Goal: Transaction & Acquisition: Download file/media

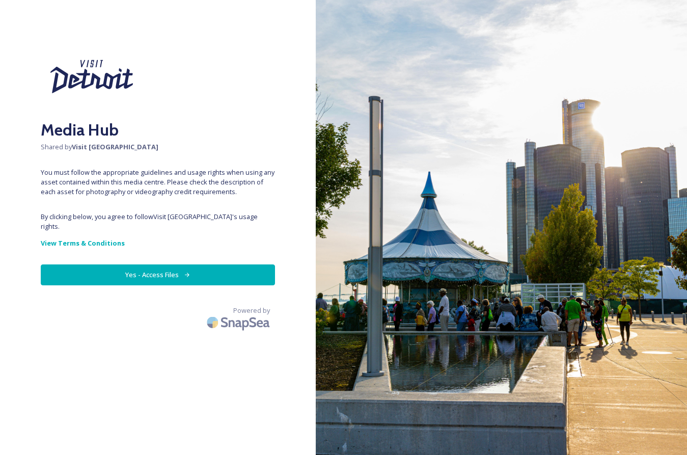
click at [133, 275] on button "Yes - Access Files" at bounding box center [158, 274] width 234 height 21
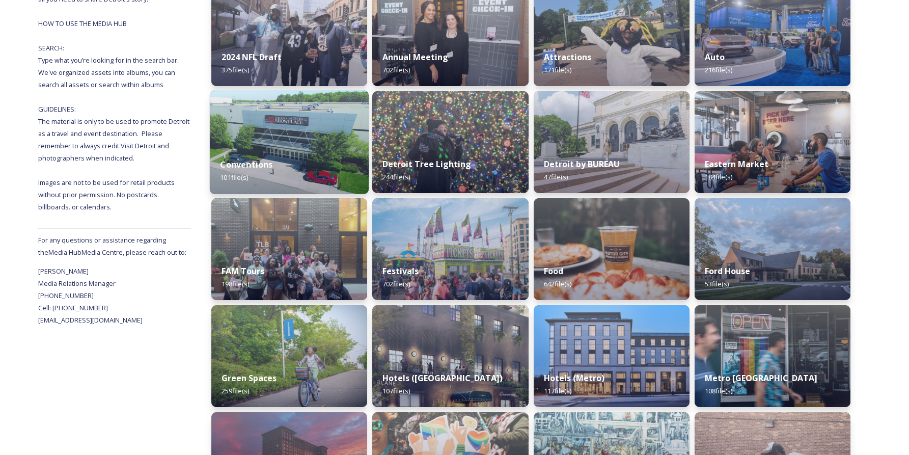
scroll to position [242, 0]
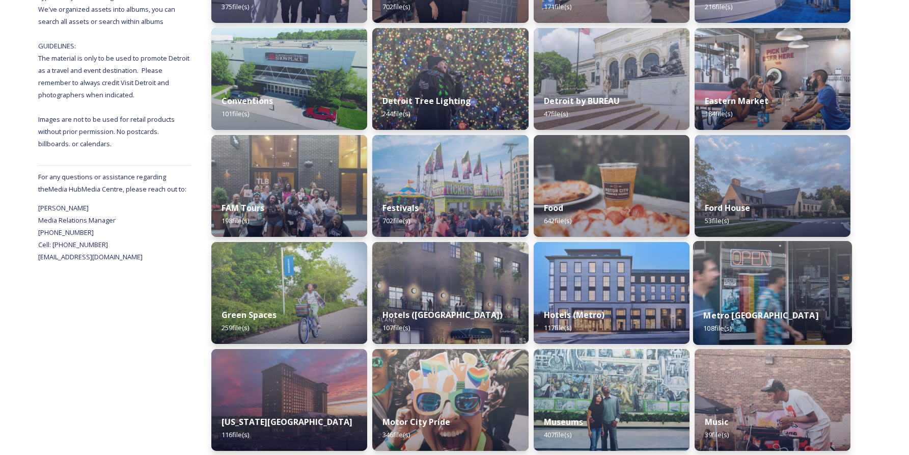
click at [686, 290] on img at bounding box center [772, 293] width 159 height 104
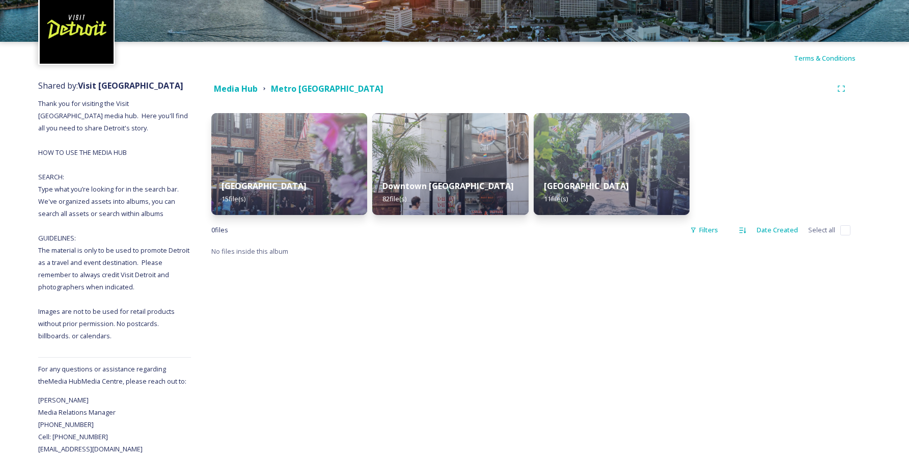
scroll to position [61, 0]
click at [440, 139] on img at bounding box center [450, 164] width 159 height 104
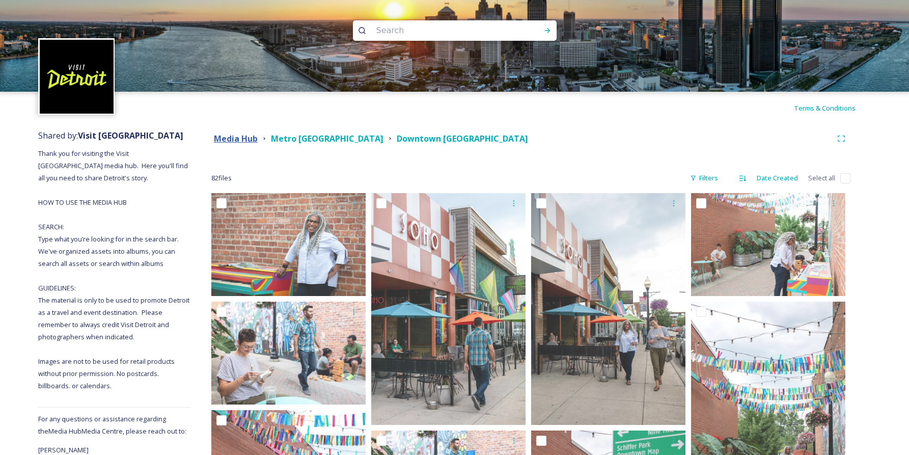
click at [238, 136] on strong "Media Hub" at bounding box center [236, 138] width 44 height 11
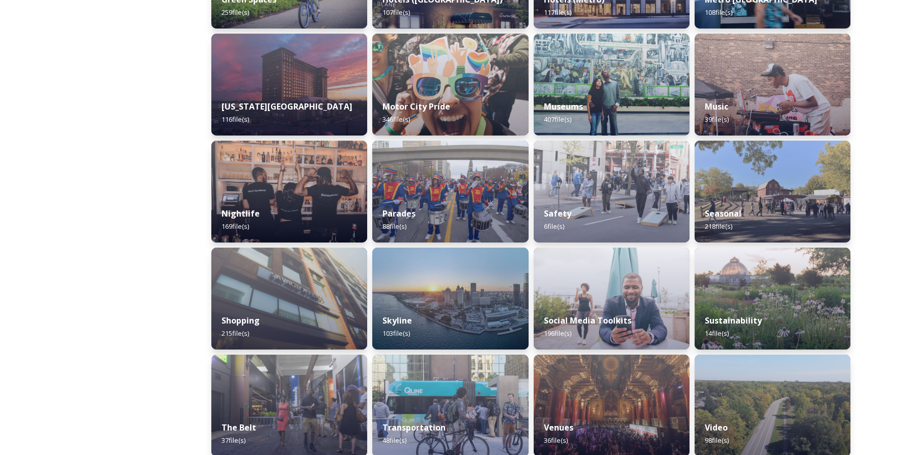
scroll to position [569, 0]
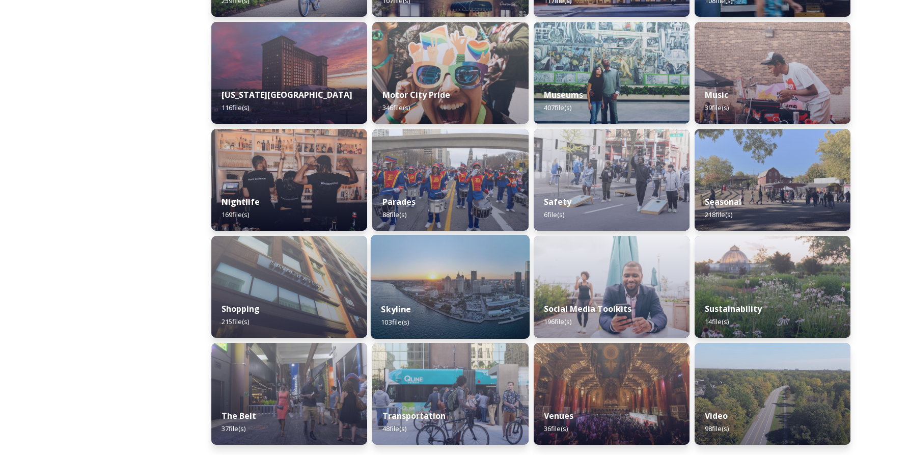
click at [452, 283] on img at bounding box center [450, 287] width 159 height 104
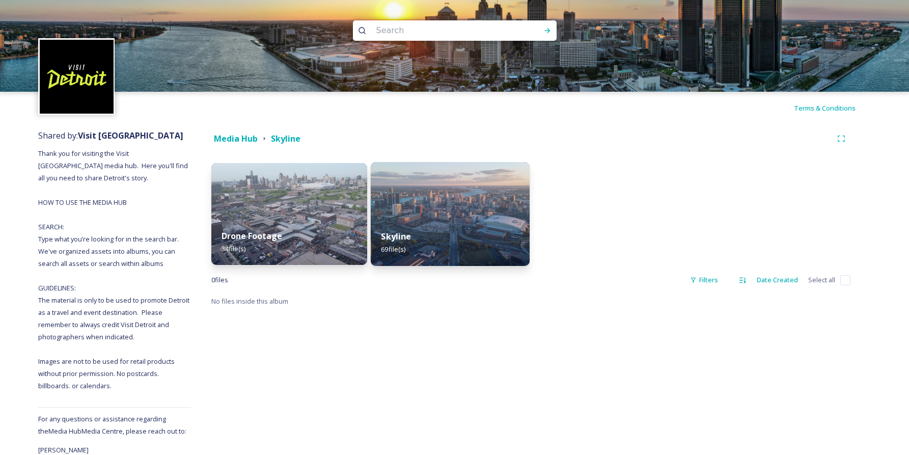
click at [435, 213] on img at bounding box center [450, 214] width 159 height 104
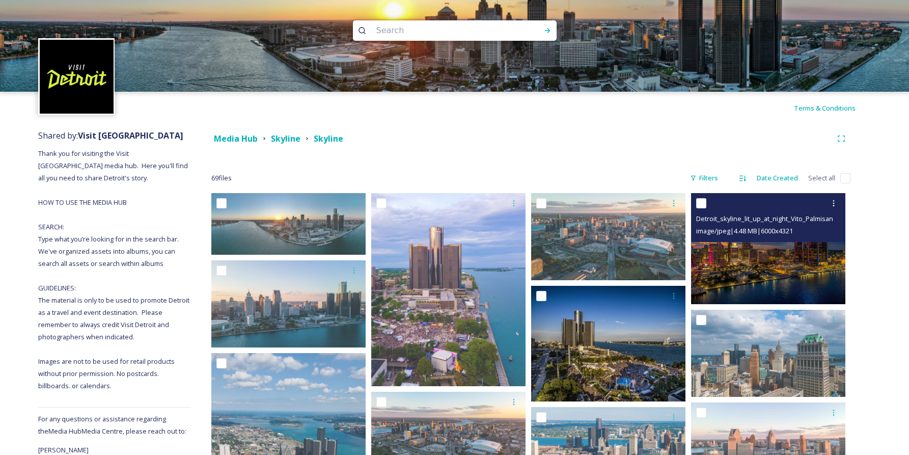
click at [686, 257] on img at bounding box center [768, 248] width 154 height 111
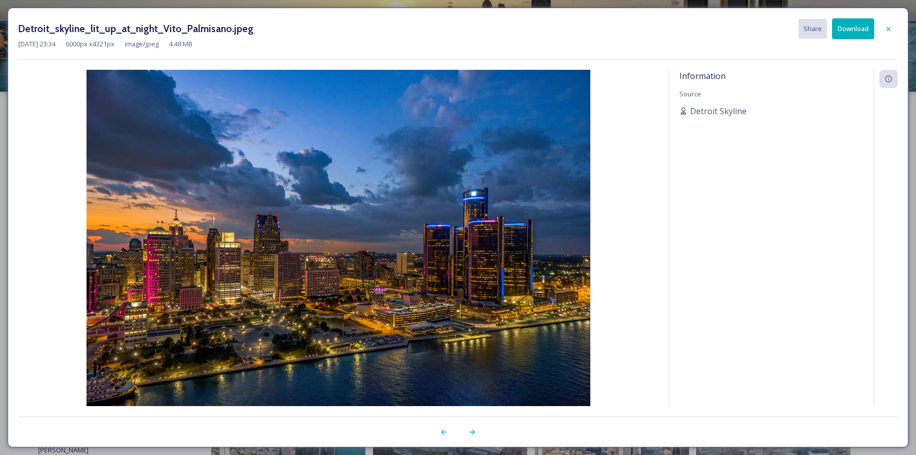
click at [686, 35] on button "Download" at bounding box center [853, 28] width 42 height 21
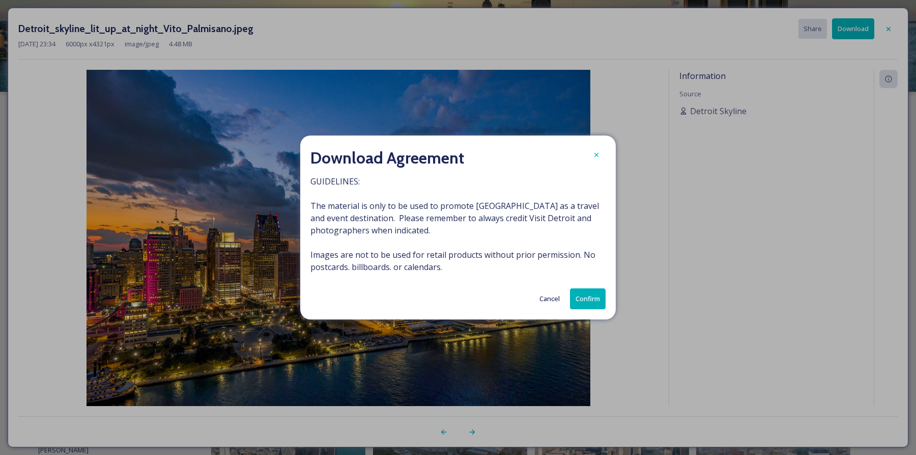
click at [576, 306] on button "Confirm" at bounding box center [588, 298] width 36 height 21
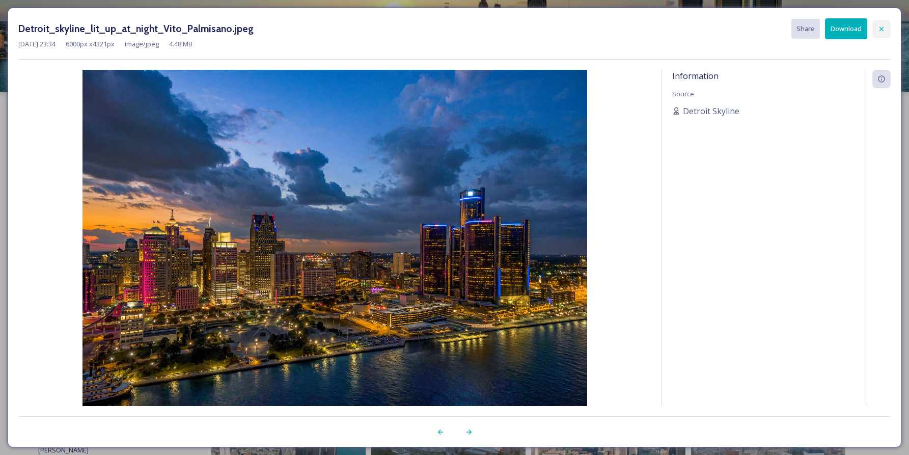
click at [686, 25] on icon at bounding box center [881, 29] width 8 height 8
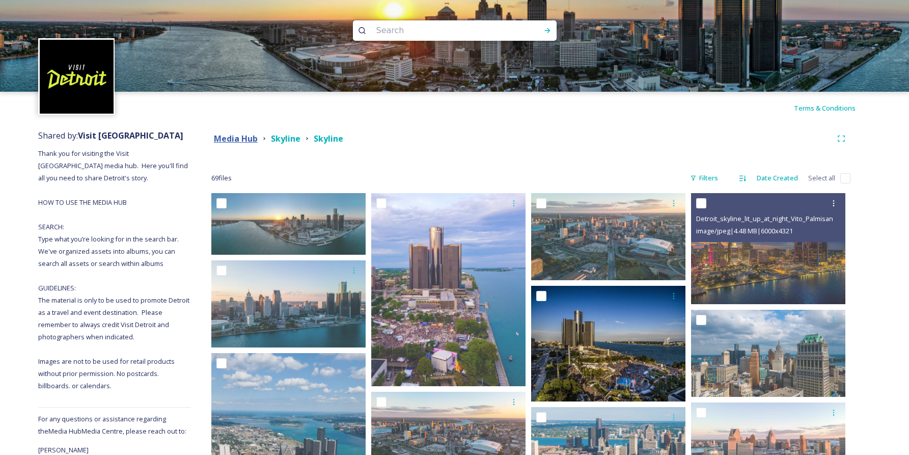
click at [256, 140] on strong "Media Hub" at bounding box center [236, 138] width 44 height 11
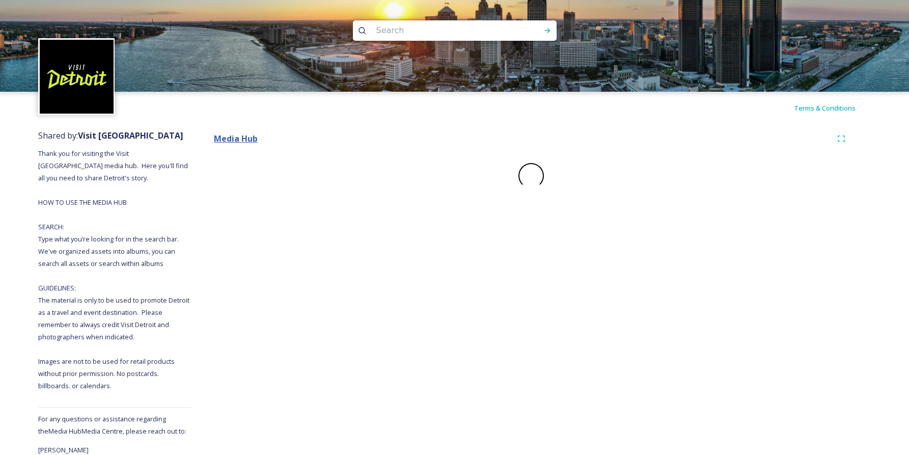
click at [228, 141] on strong "Media Hub" at bounding box center [236, 138] width 44 height 11
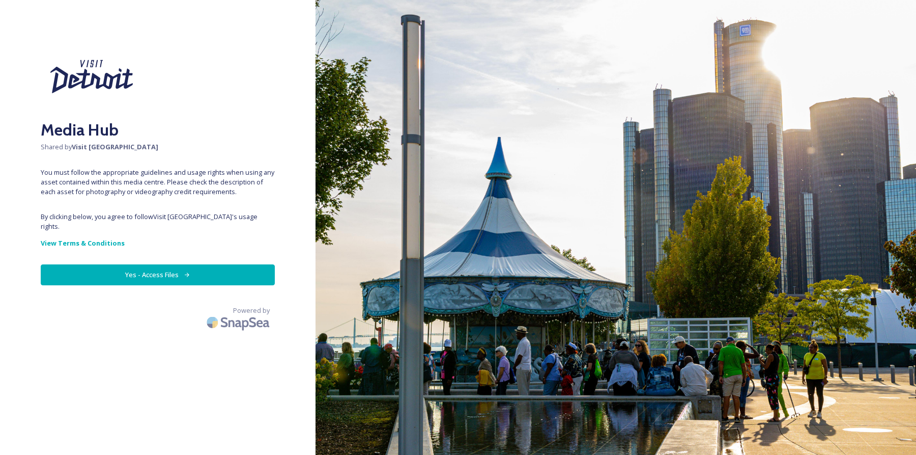
click at [100, 284] on button "Yes - Access Files" at bounding box center [158, 274] width 234 height 21
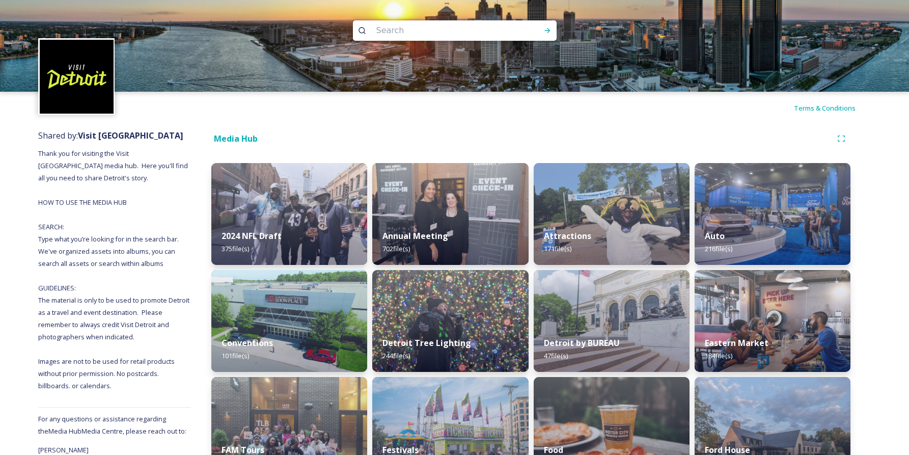
click at [404, 33] on input at bounding box center [441, 30] width 140 height 22
type input "motown"
click at [546, 35] on icon at bounding box center [547, 30] width 8 height 8
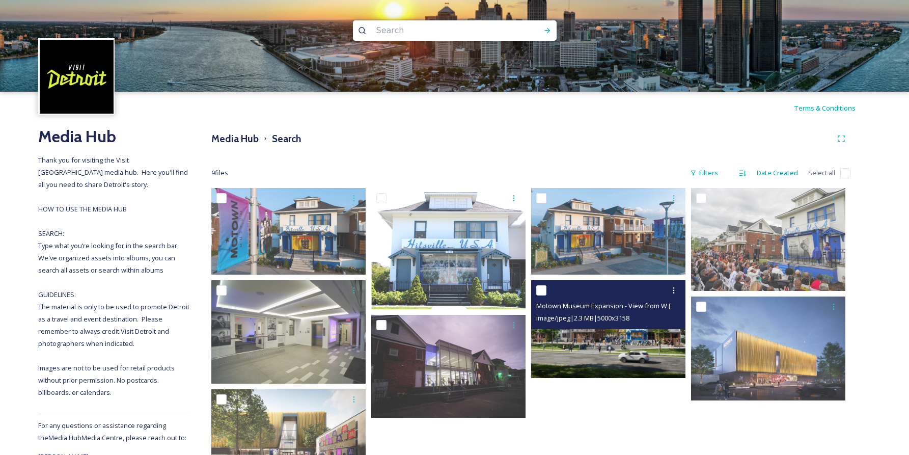
scroll to position [79, 0]
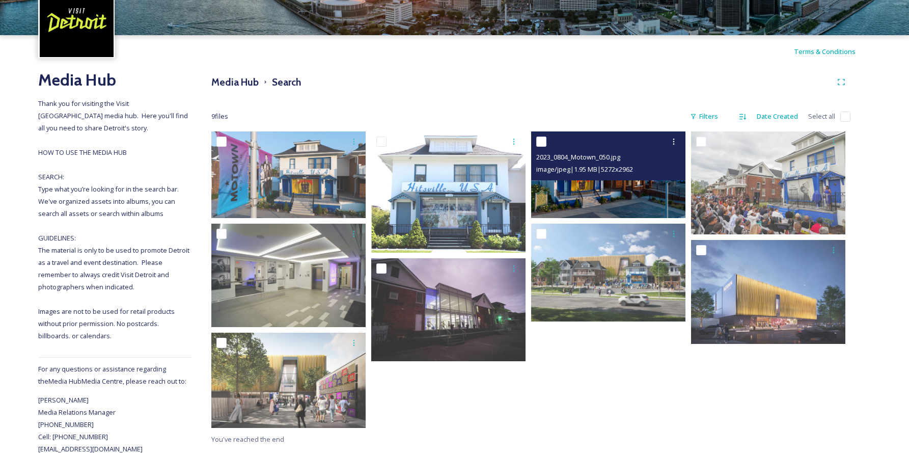
click at [595, 172] on img at bounding box center [608, 174] width 154 height 87
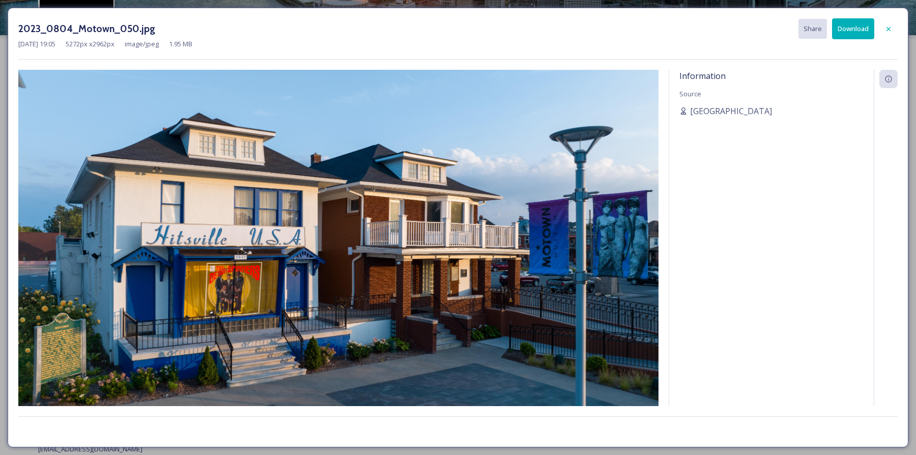
click at [854, 34] on button "Download" at bounding box center [853, 28] width 42 height 21
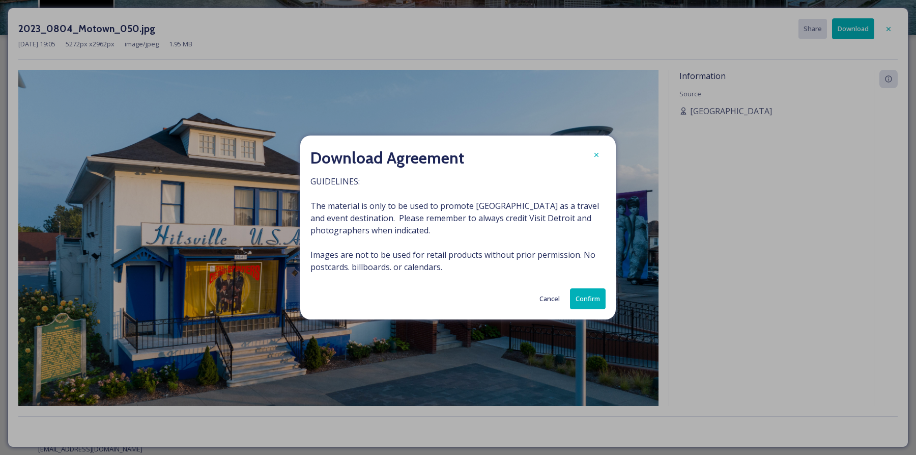
click at [589, 294] on button "Confirm" at bounding box center [588, 298] width 36 height 21
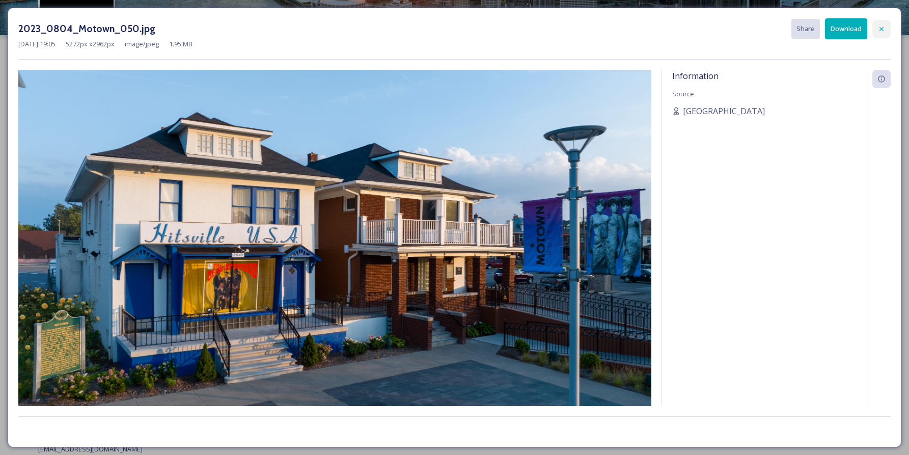
click at [881, 27] on icon at bounding box center [881, 29] width 8 height 8
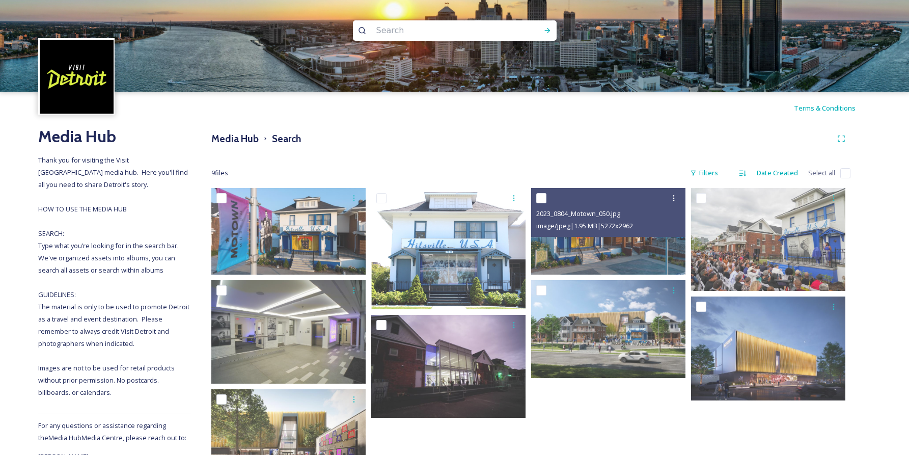
click at [429, 31] on input at bounding box center [441, 30] width 140 height 22
click at [399, 33] on input "ford îquette" at bounding box center [441, 30] width 140 height 22
click at [547, 29] on icon at bounding box center [547, 30] width 8 height 8
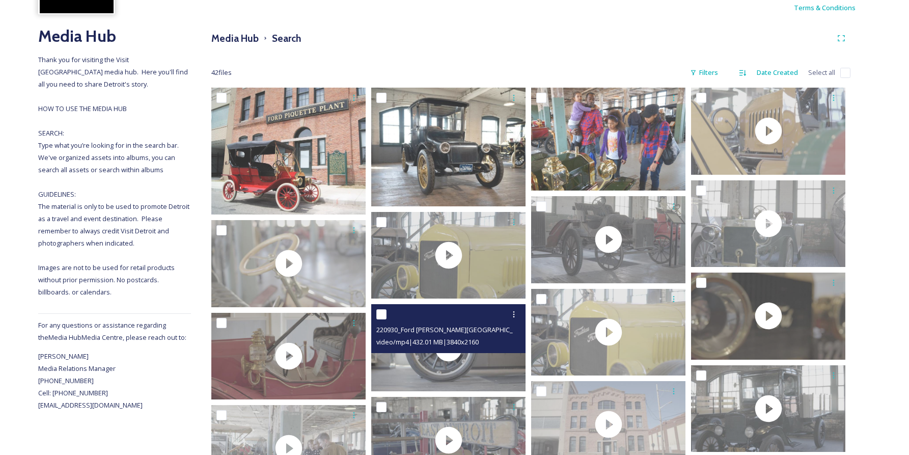
scroll to position [10, 0]
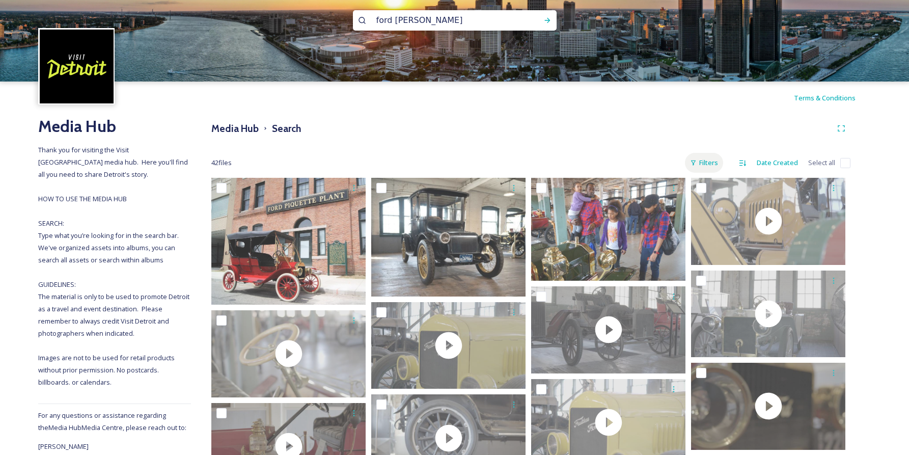
click at [714, 166] on div "Filters" at bounding box center [704, 163] width 38 height 20
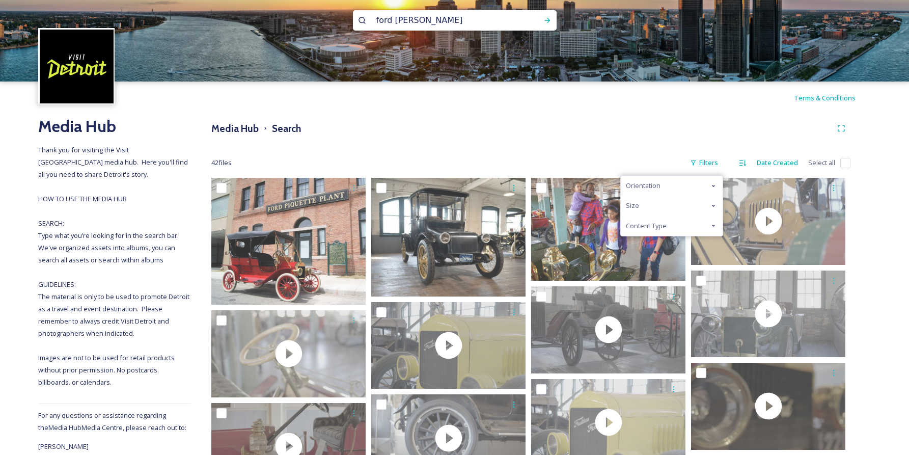
click at [694, 223] on div "Content Type" at bounding box center [672, 226] width 102 height 20
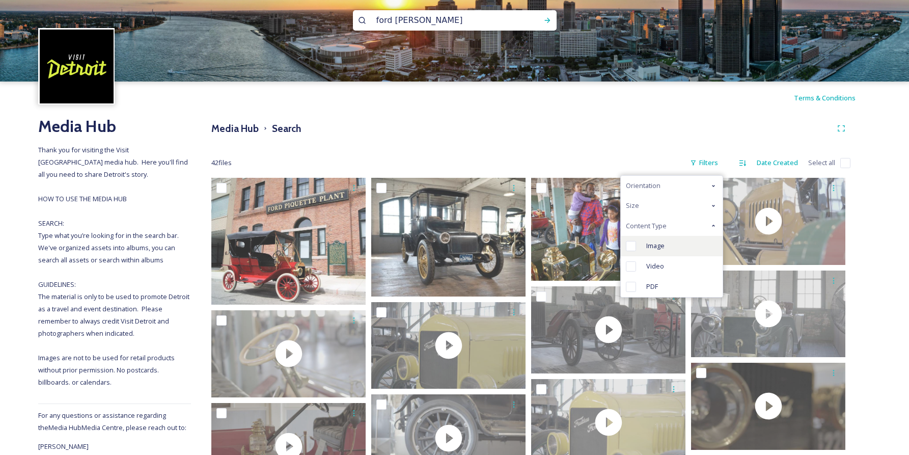
click at [630, 250] on input "checkbox" at bounding box center [631, 246] width 10 height 10
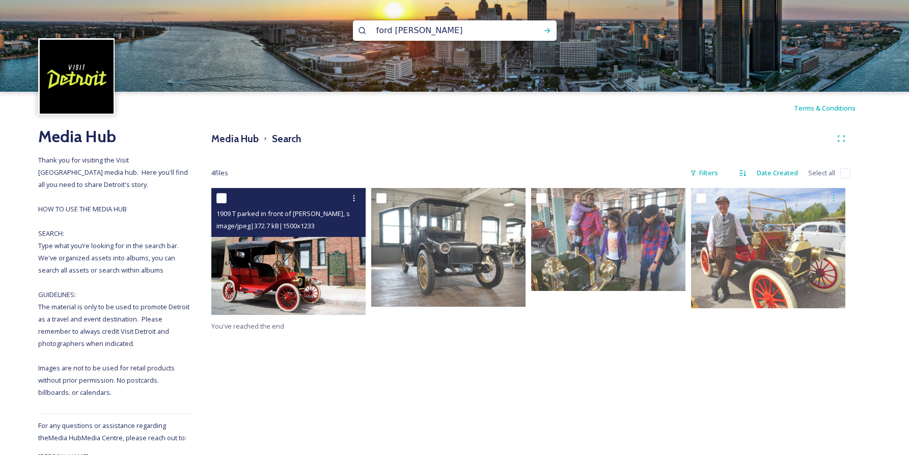
click at [320, 257] on img at bounding box center [288, 251] width 154 height 127
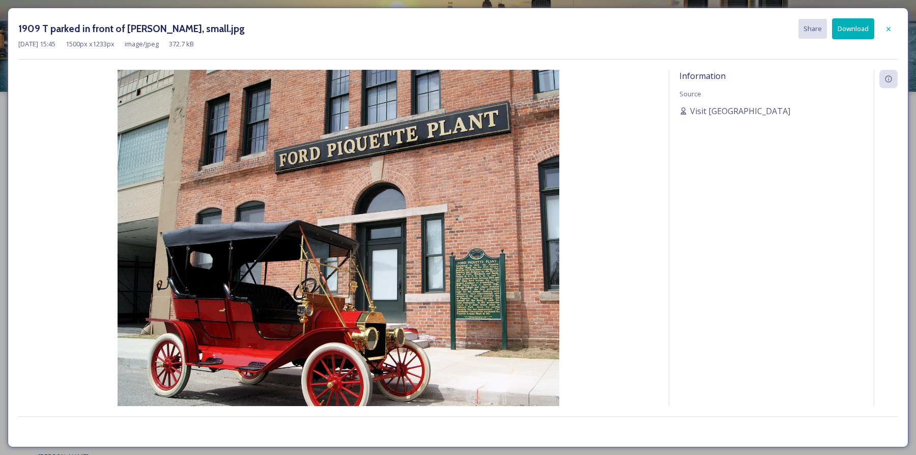
click at [743, 217] on div "Information Source Visit Detroit" at bounding box center [772, 238] width 205 height 336
click at [897, 34] on div at bounding box center [889, 29] width 18 height 18
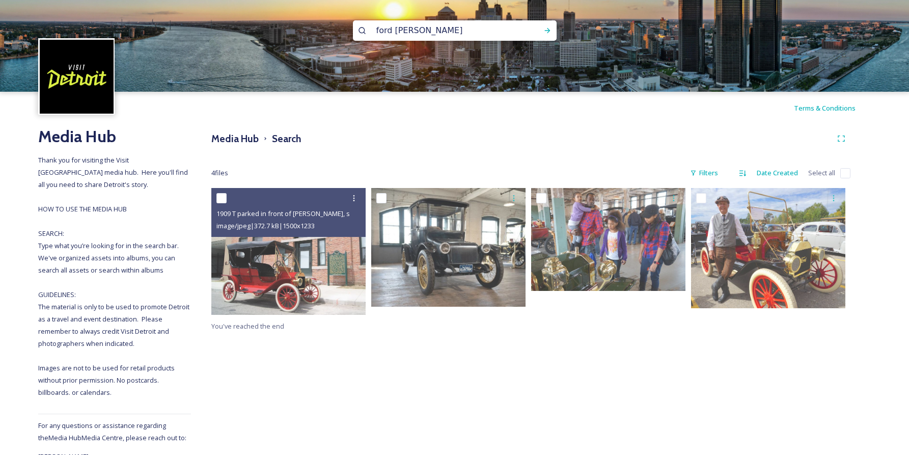
click at [522, 33] on div "ford piquette" at bounding box center [455, 30] width 204 height 20
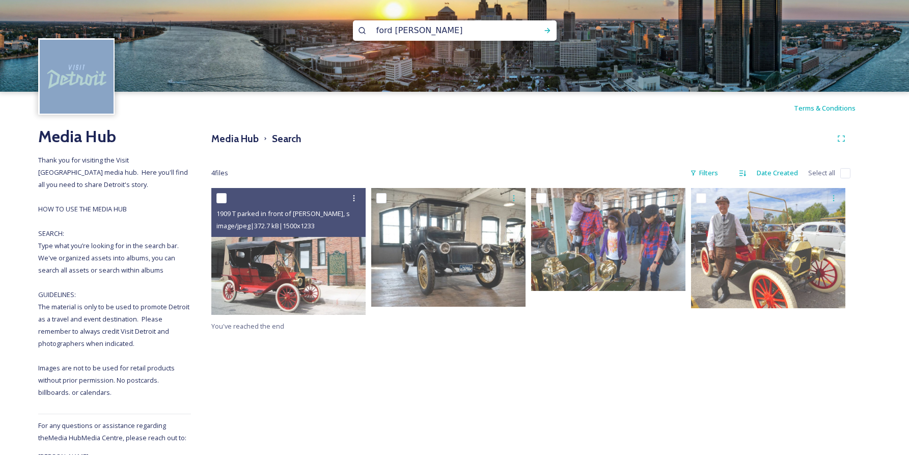
click at [522, 33] on div "ford piquette" at bounding box center [455, 30] width 204 height 20
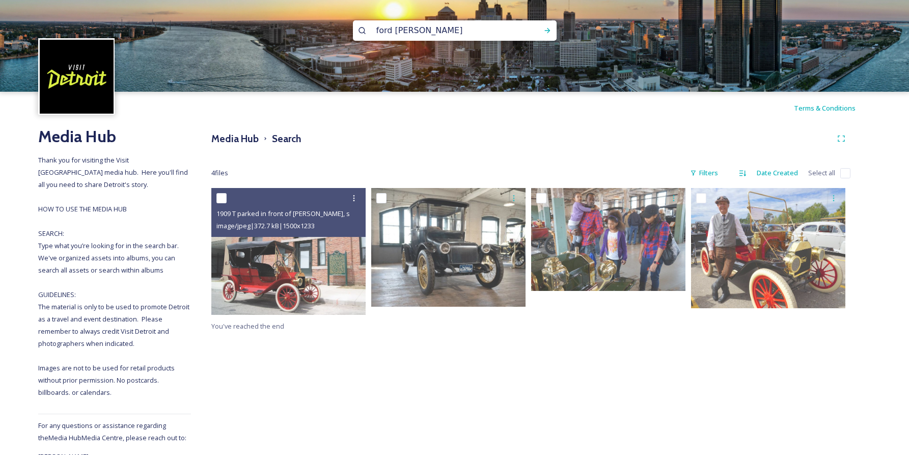
click at [520, 30] on div "ford piquette" at bounding box center [455, 30] width 204 height 20
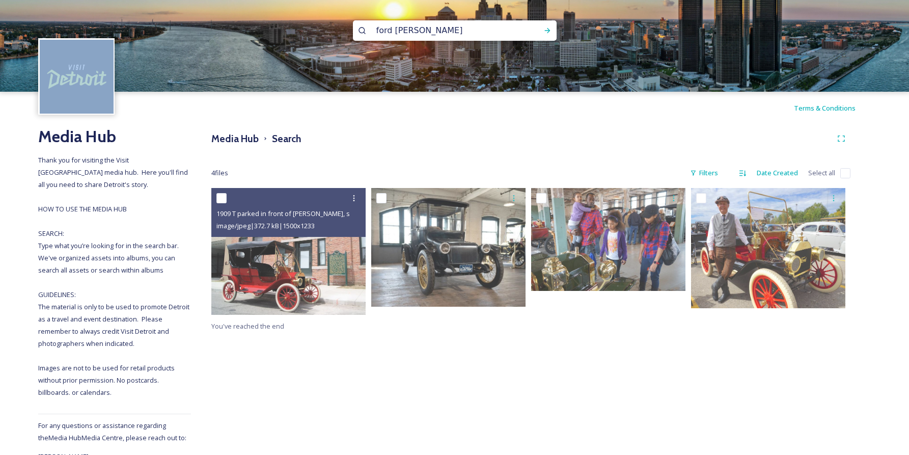
click at [520, 30] on div "ford piquette" at bounding box center [455, 30] width 204 height 20
drag, startPoint x: 520, startPoint y: 30, endPoint x: 508, endPoint y: 30, distance: 12.2
click at [519, 30] on div "ford piquette" at bounding box center [455, 30] width 204 height 20
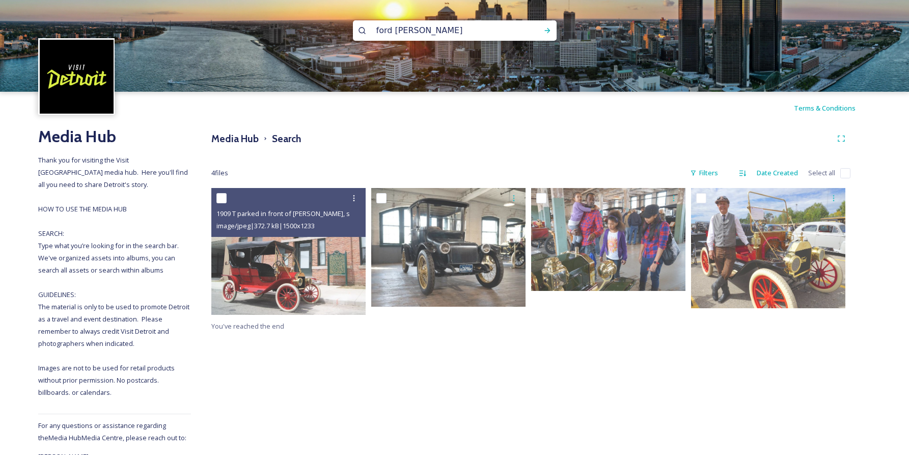
drag, startPoint x: 467, startPoint y: 31, endPoint x: 421, endPoint y: 35, distance: 47.0
click at [461, 32] on input "ford piquette" at bounding box center [441, 30] width 140 height 22
click at [421, 35] on input "ford piquette" at bounding box center [441, 30] width 140 height 22
click at [420, 32] on input "ford piquette" at bounding box center [441, 30] width 140 height 22
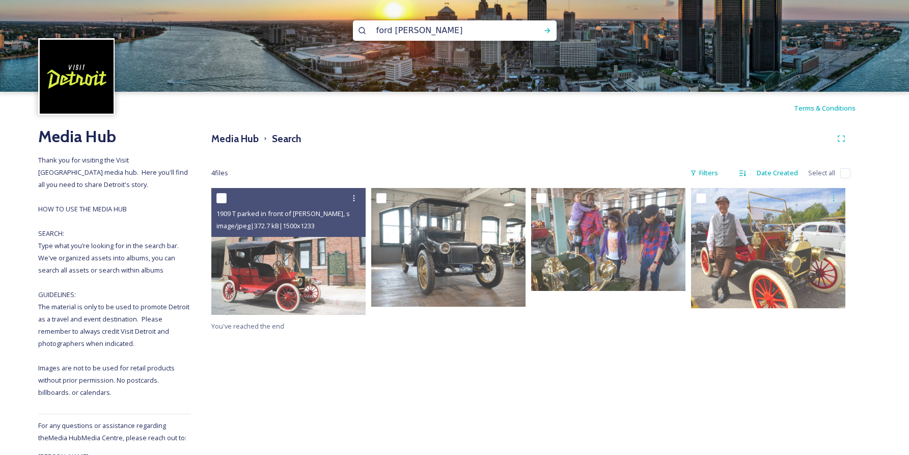
click at [420, 32] on input "ford piquette" at bounding box center [441, 30] width 140 height 22
type input "henry ford museum"
click at [546, 28] on icon at bounding box center [547, 30] width 8 height 8
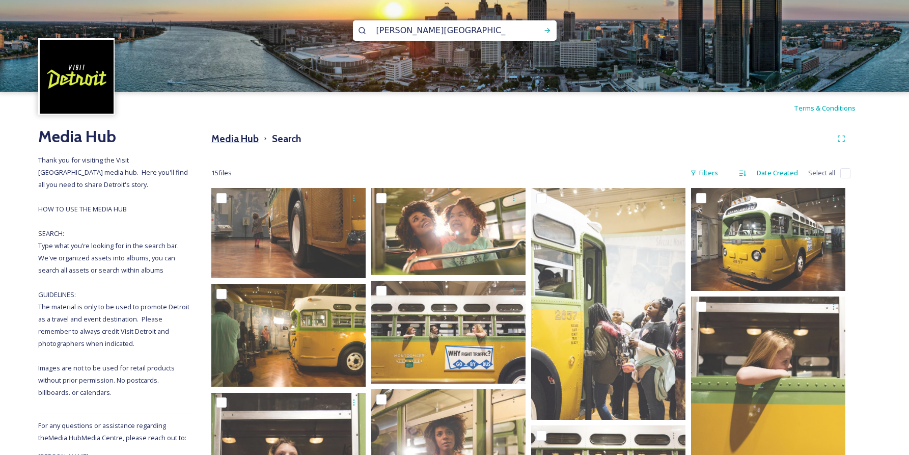
click at [239, 142] on h3 "Media Hub" at bounding box center [234, 138] width 47 height 15
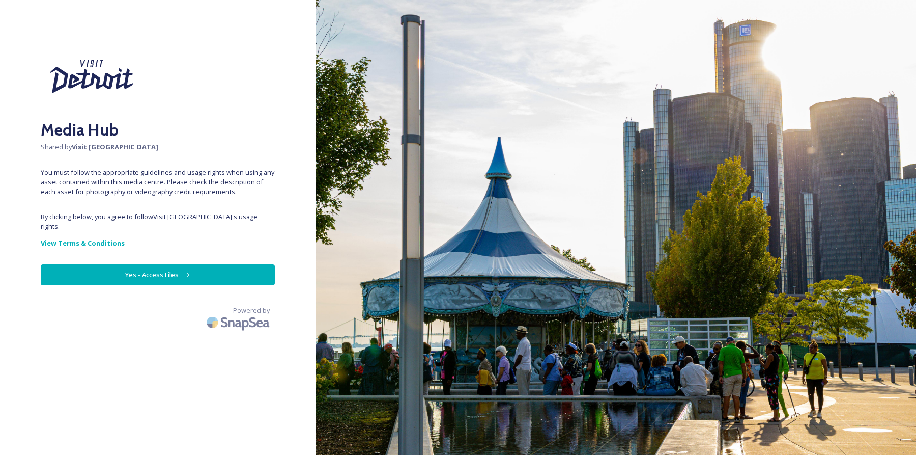
click at [225, 280] on button "Yes - Access Files" at bounding box center [158, 274] width 234 height 21
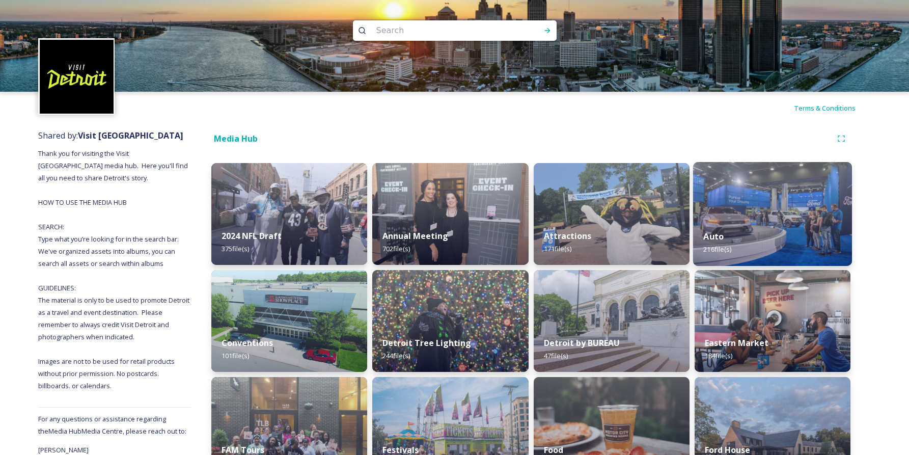
click at [790, 215] on img at bounding box center [772, 214] width 159 height 104
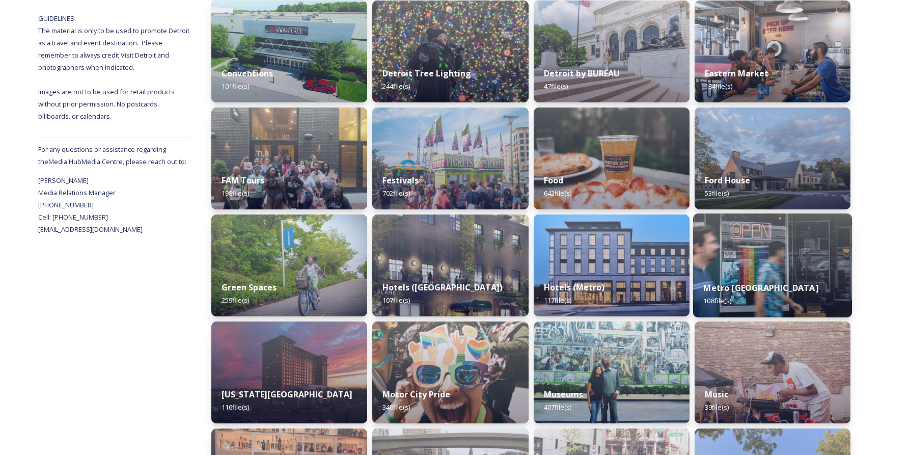
scroll to position [268, 0]
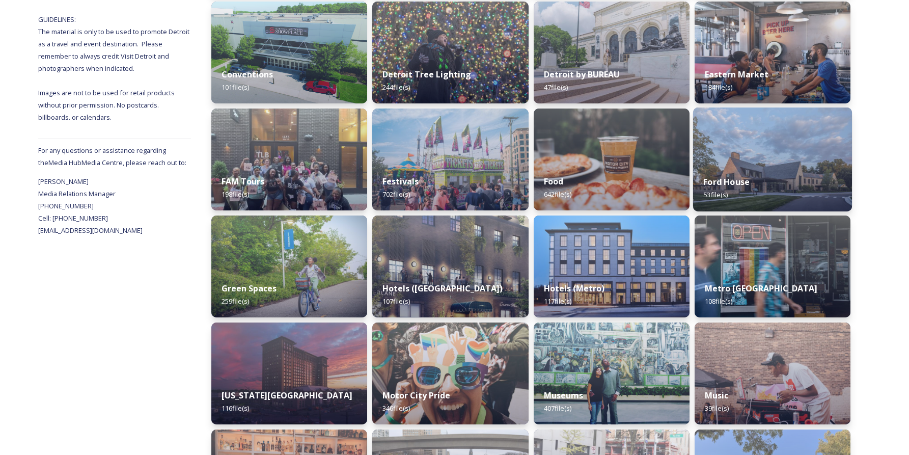
click at [765, 180] on div "Ford House 53 file(s)" at bounding box center [772, 188] width 159 height 46
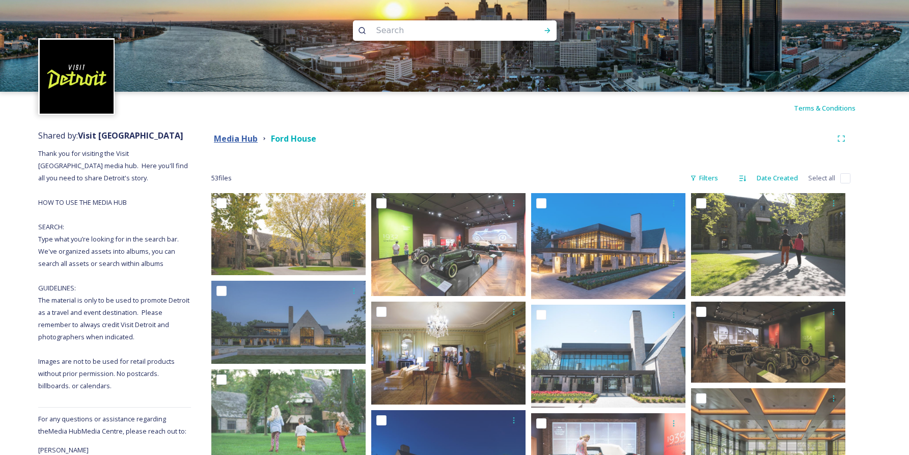
click at [243, 140] on strong "Media Hub" at bounding box center [236, 138] width 44 height 11
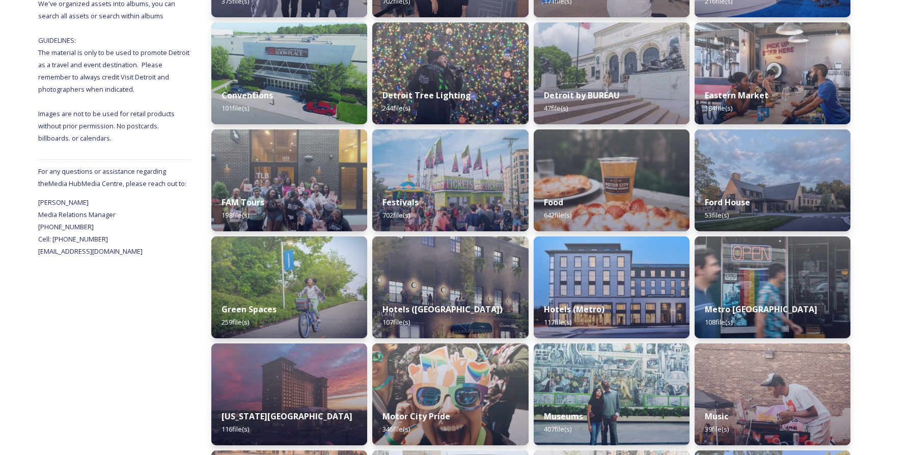
scroll to position [245, 0]
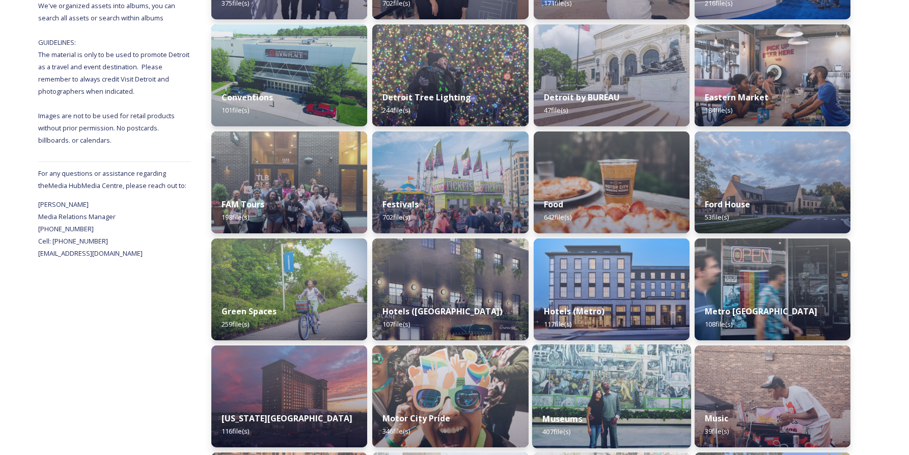
click at [583, 390] on img at bounding box center [611, 396] width 159 height 104
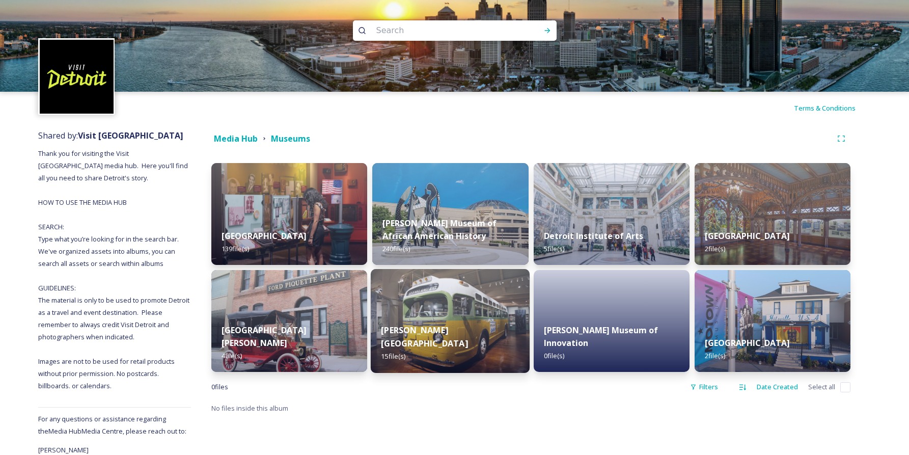
click at [460, 294] on img at bounding box center [450, 321] width 159 height 104
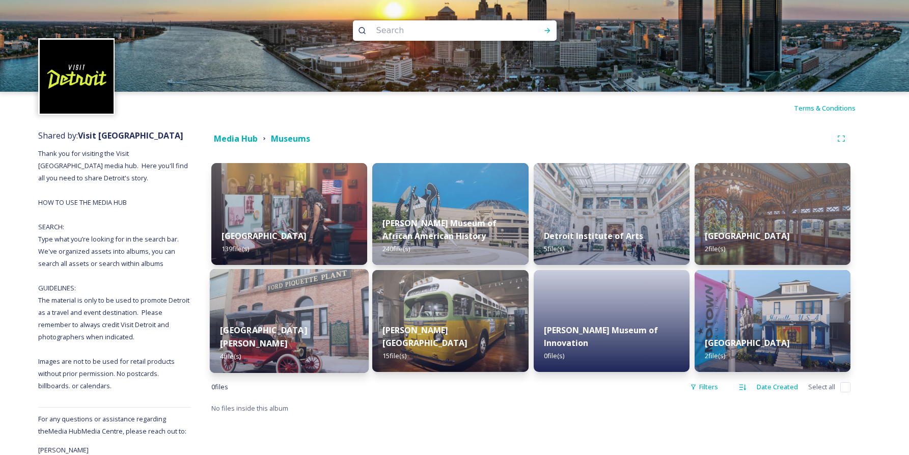
click at [307, 291] on img at bounding box center [289, 321] width 159 height 104
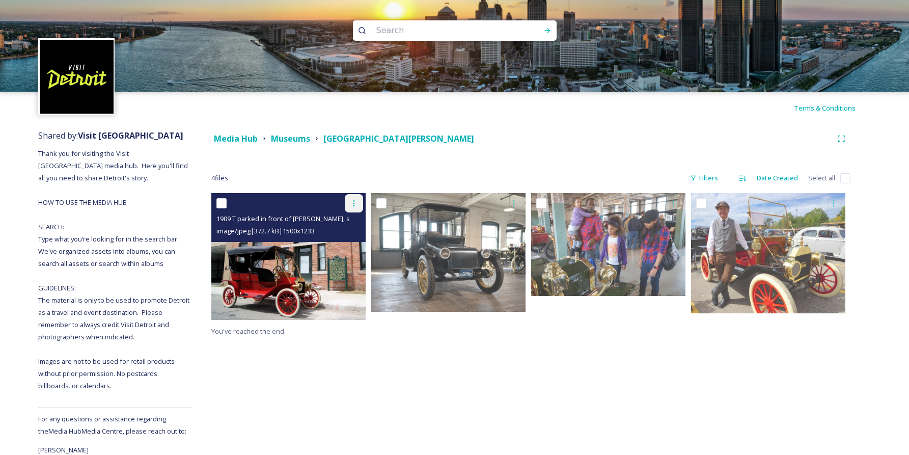
click at [354, 199] on div at bounding box center [354, 203] width 18 height 18
click at [350, 242] on span "Download" at bounding box center [341, 245] width 31 height 10
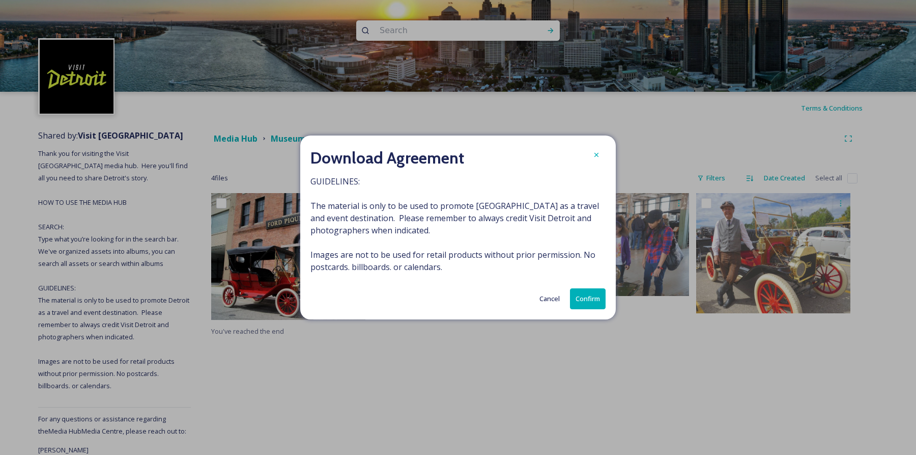
click at [588, 294] on button "Confirm" at bounding box center [588, 298] width 36 height 21
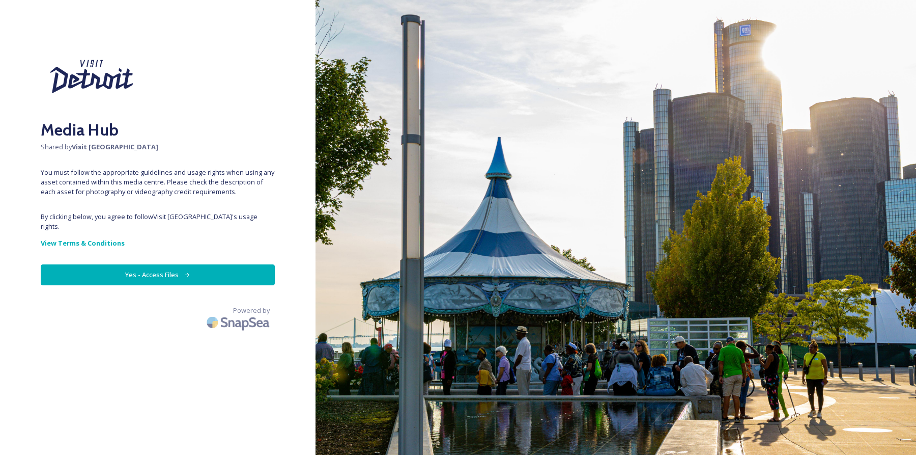
click at [136, 282] on button "Yes - Access Files" at bounding box center [158, 274] width 234 height 21
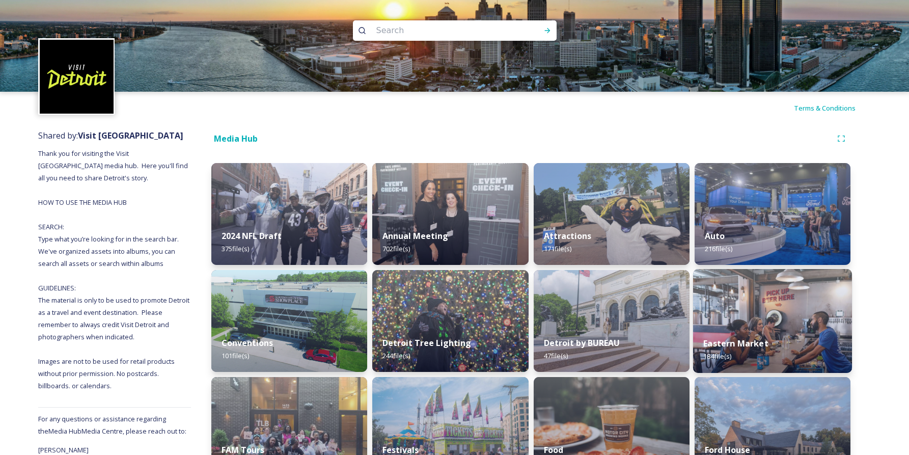
click at [808, 327] on div "Eastern Market 184 file(s)" at bounding box center [772, 349] width 159 height 46
click at [805, 325] on img at bounding box center [772, 321] width 159 height 104
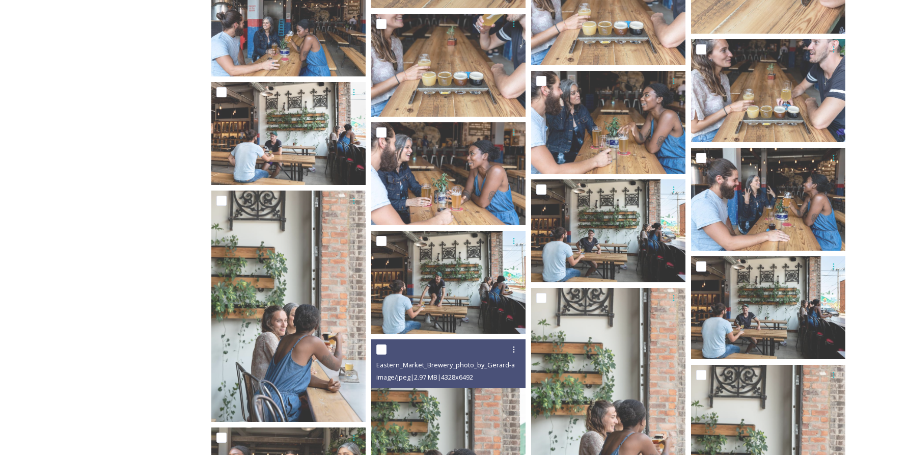
scroll to position [2374, 0]
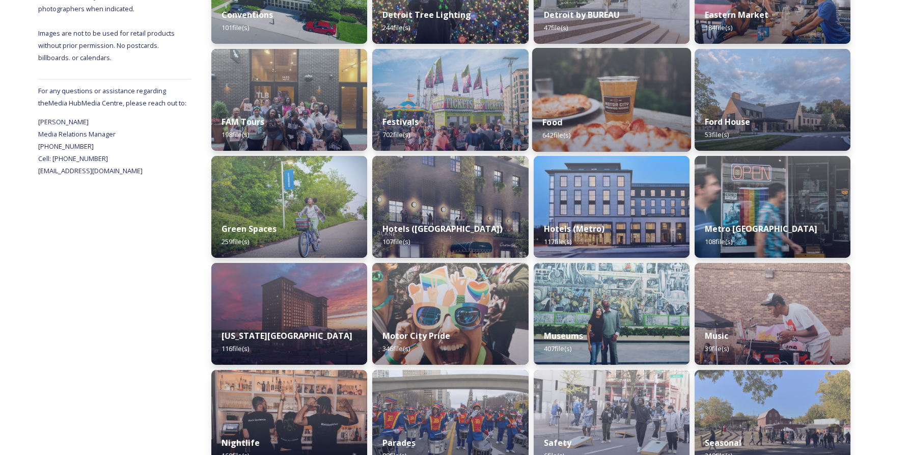
scroll to position [453, 0]
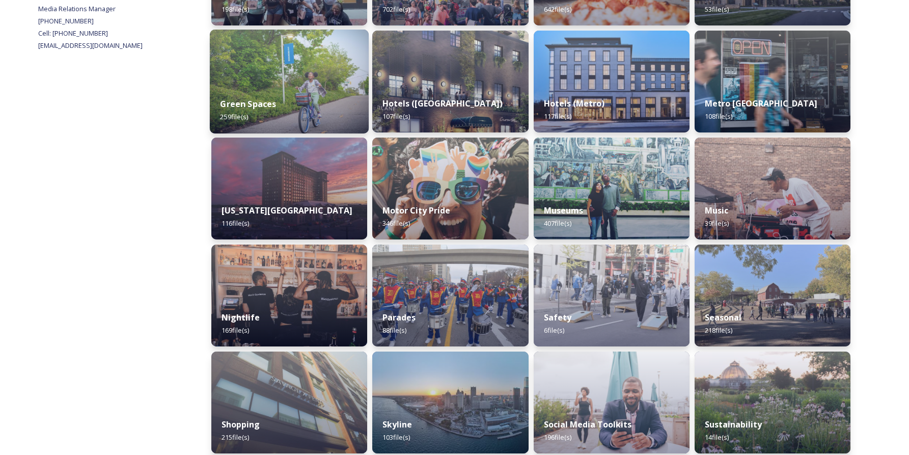
click at [314, 101] on div "Green Spaces 259 file(s)" at bounding box center [289, 110] width 159 height 46
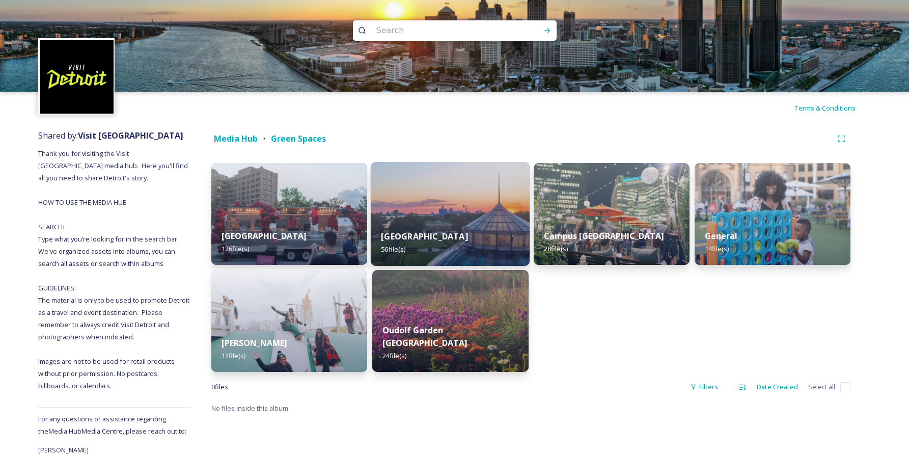
click at [495, 180] on img at bounding box center [450, 214] width 159 height 104
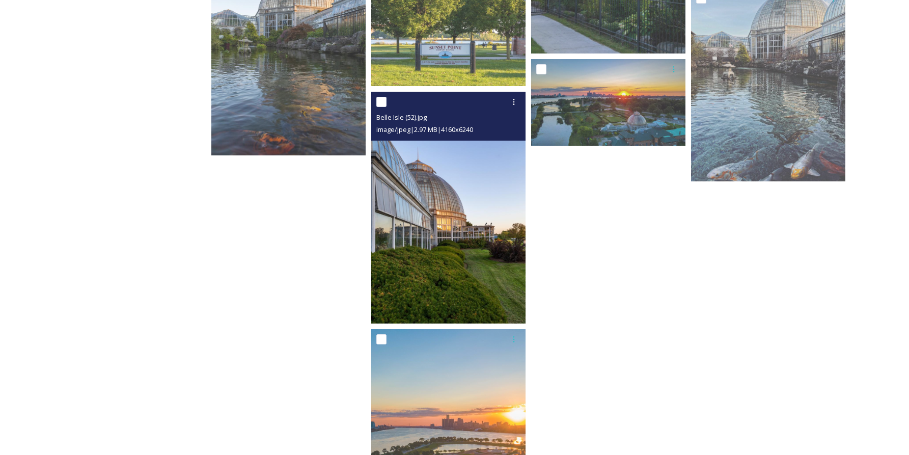
scroll to position [2278, 0]
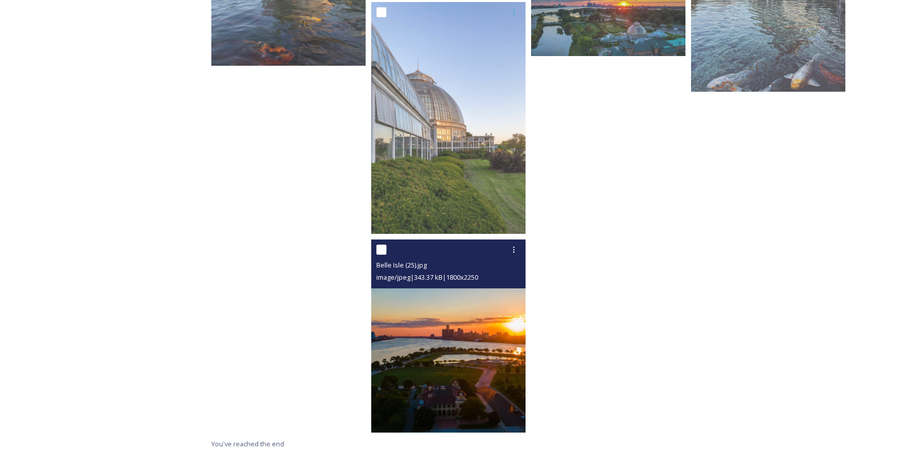
click at [450, 301] on img at bounding box center [448, 335] width 154 height 193
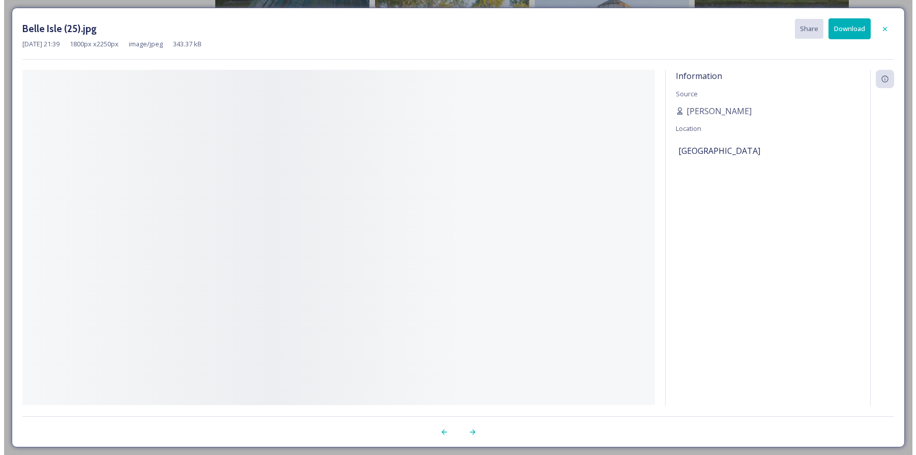
scroll to position [2080, 0]
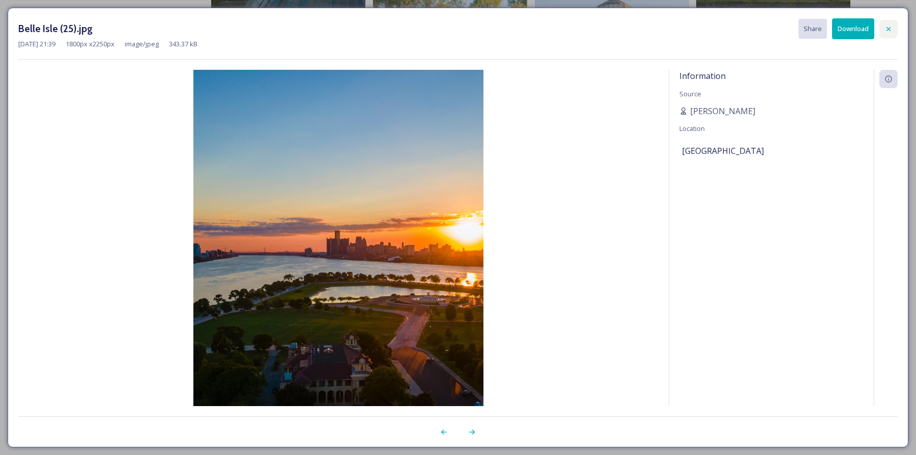
click at [892, 28] on icon at bounding box center [889, 29] width 8 height 8
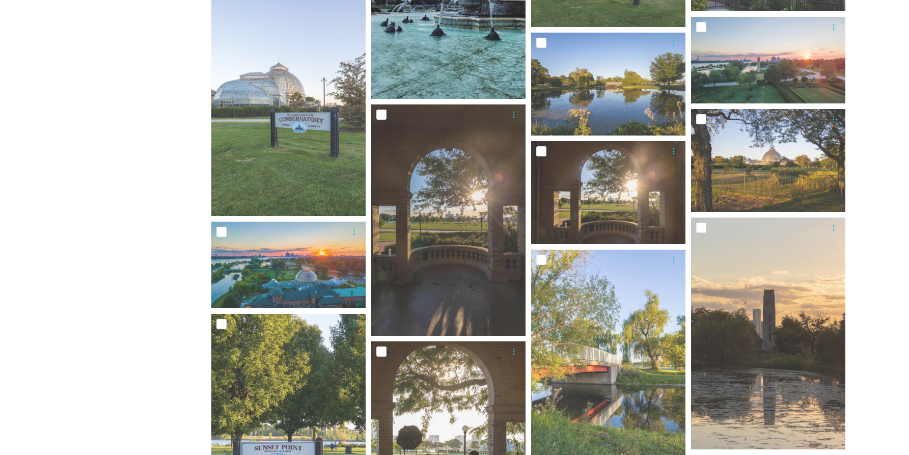
scroll to position [772, 0]
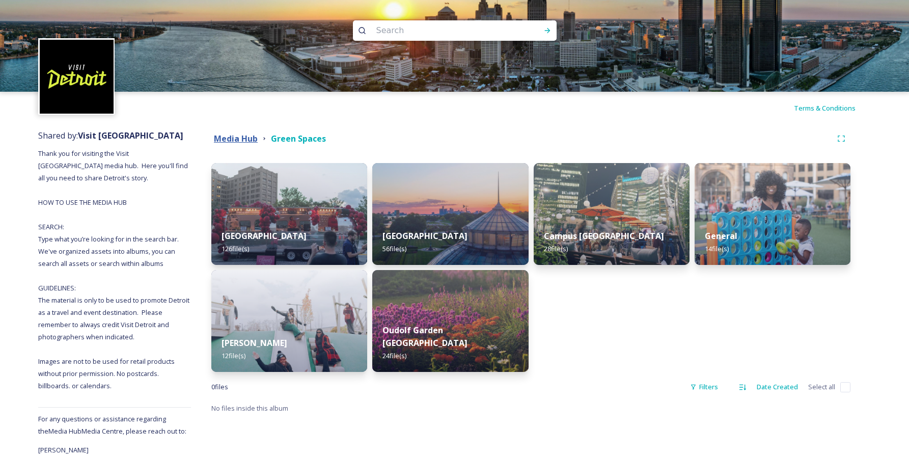
click at [236, 141] on strong "Media Hub" at bounding box center [236, 138] width 44 height 11
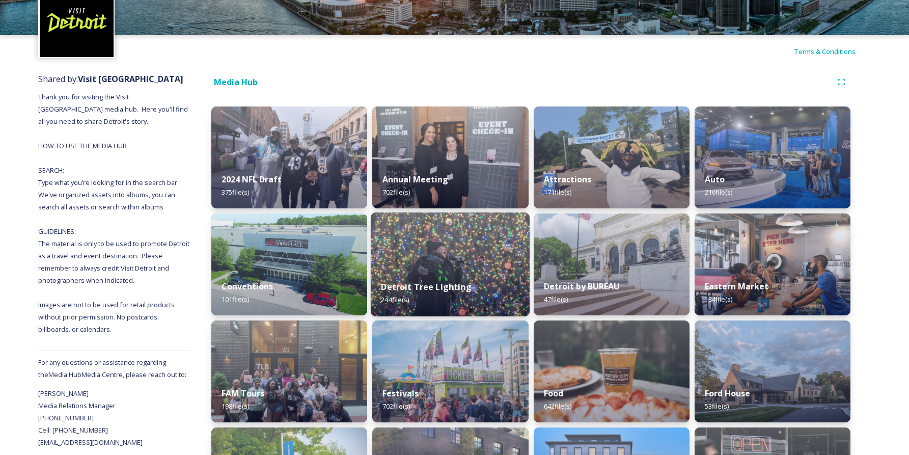
scroll to position [220, 0]
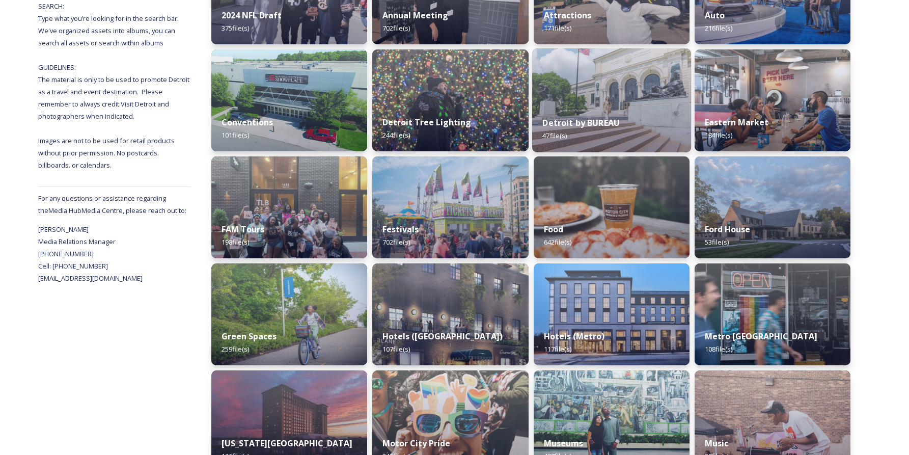
click at [630, 128] on div "Detroit by BUREAU 47 file(s)" at bounding box center [611, 129] width 159 height 46
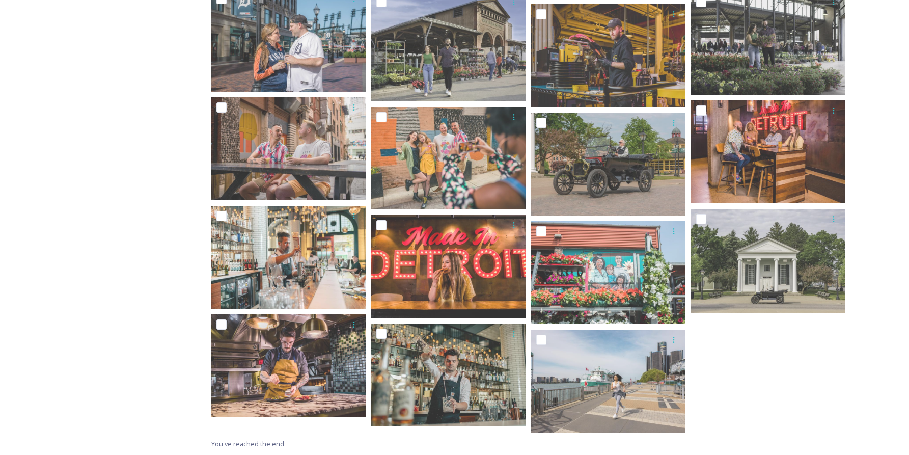
scroll to position [296, 0]
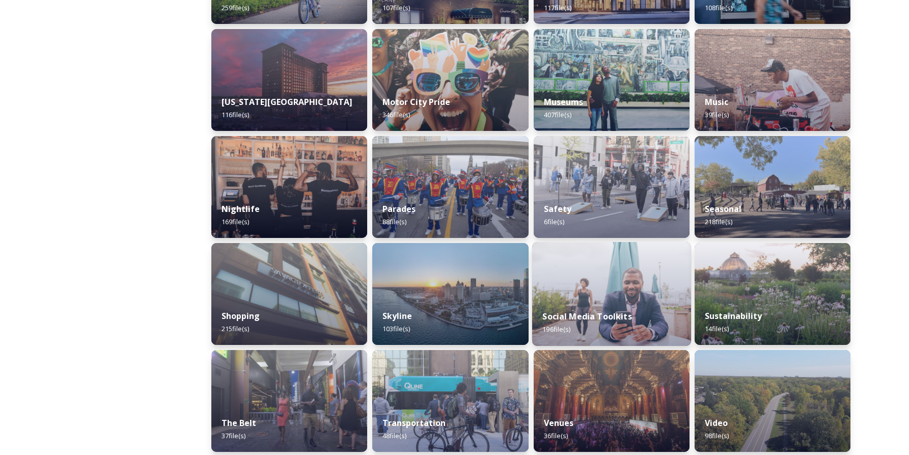
scroll to position [564, 0]
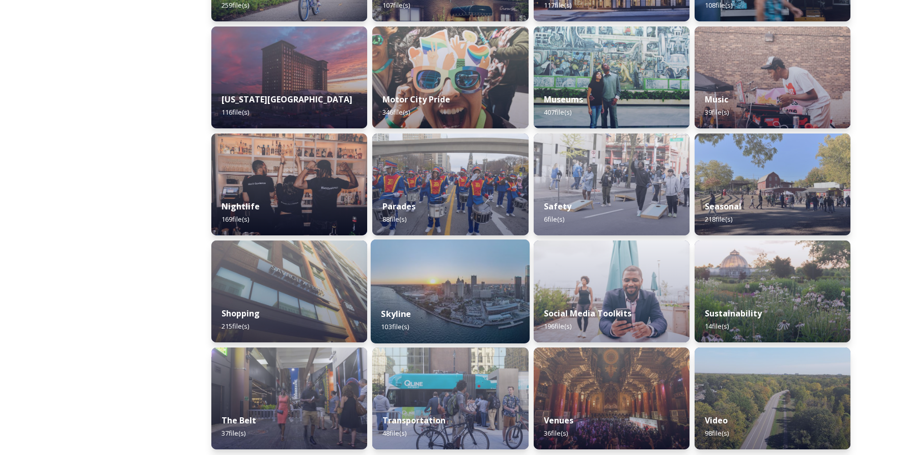
click at [456, 279] on img at bounding box center [450, 291] width 159 height 104
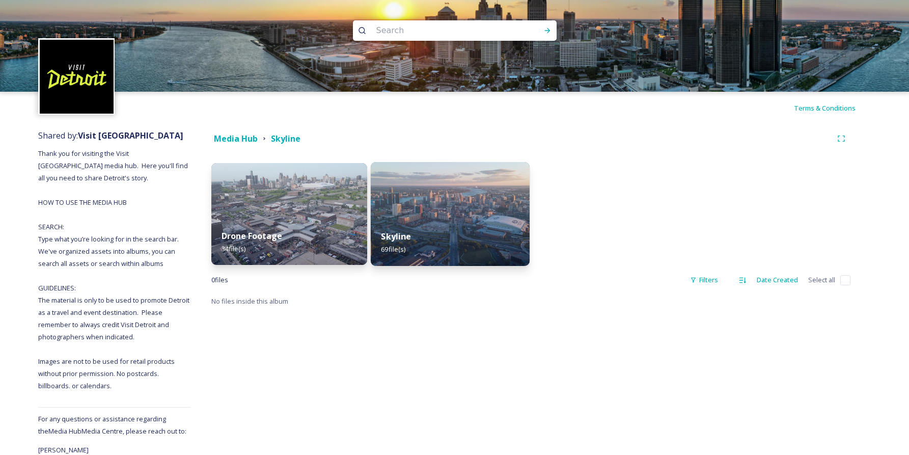
click at [427, 212] on img at bounding box center [450, 214] width 159 height 104
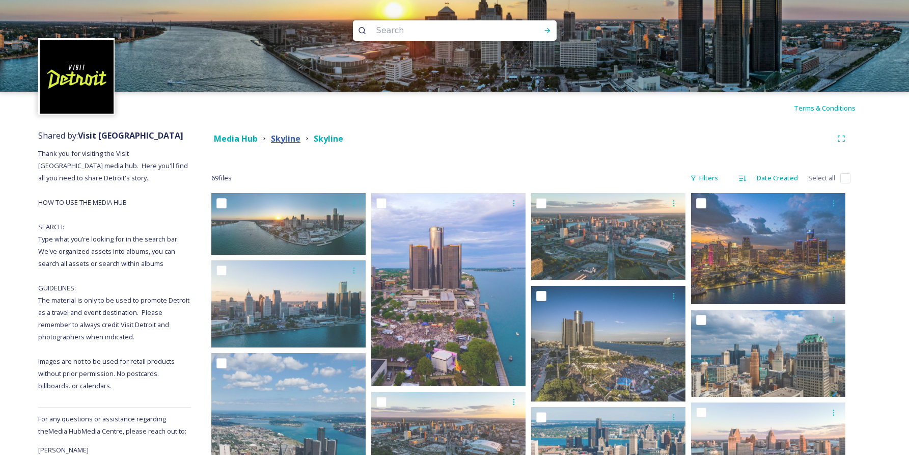
click at [296, 142] on strong "Skyline" at bounding box center [286, 138] width 30 height 11
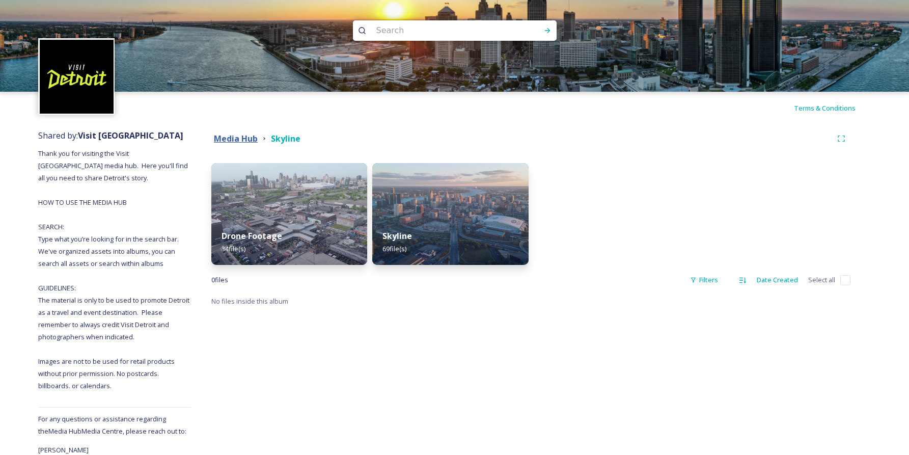
click at [232, 133] on strong "Media Hub" at bounding box center [236, 138] width 44 height 11
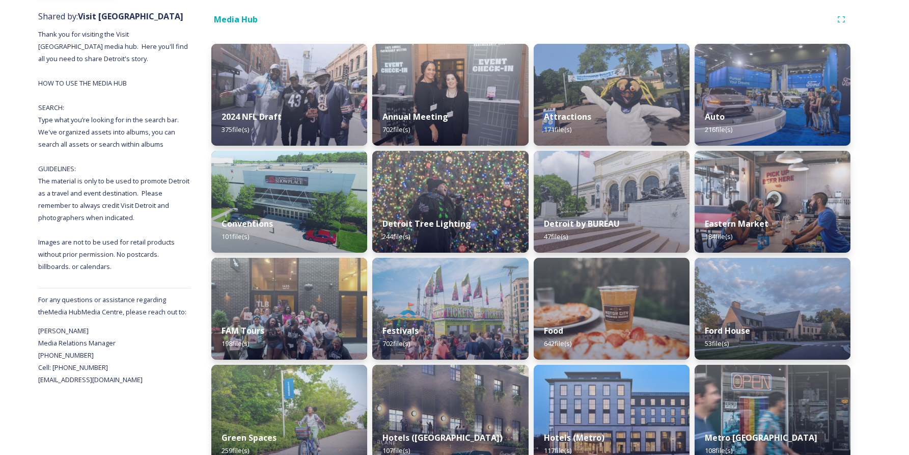
scroll to position [128, 0]
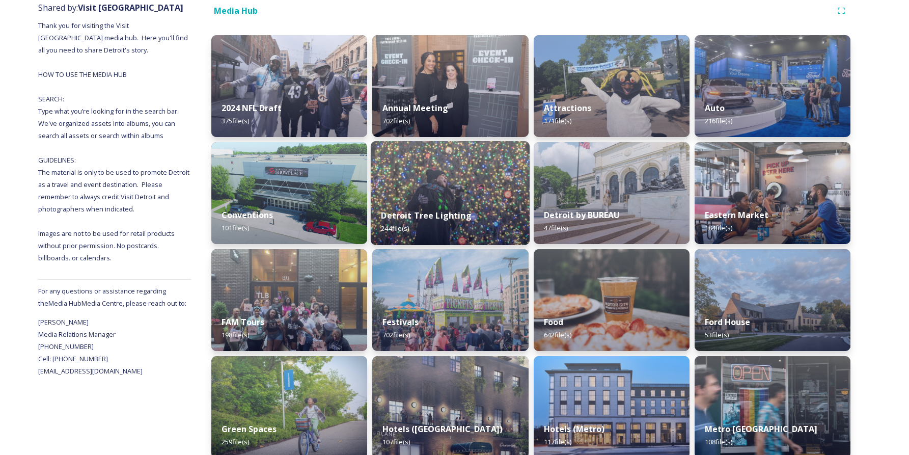
click at [436, 194] on img at bounding box center [450, 193] width 159 height 104
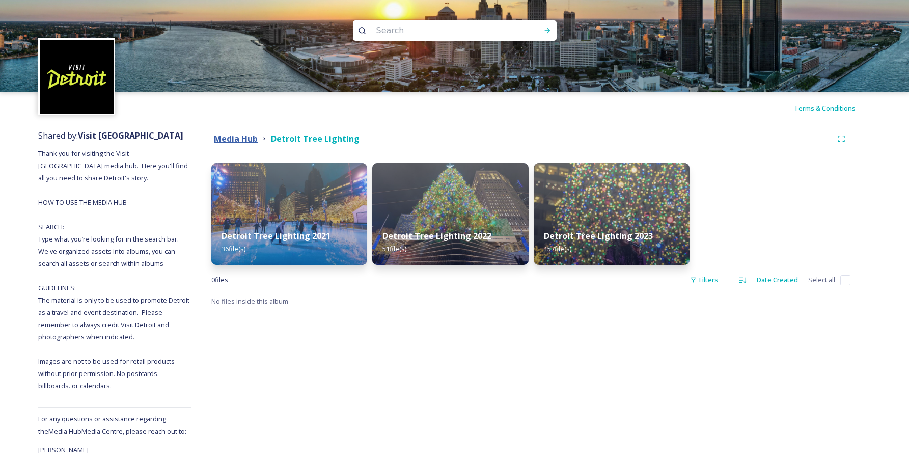
click at [234, 140] on strong "Media Hub" at bounding box center [236, 138] width 44 height 11
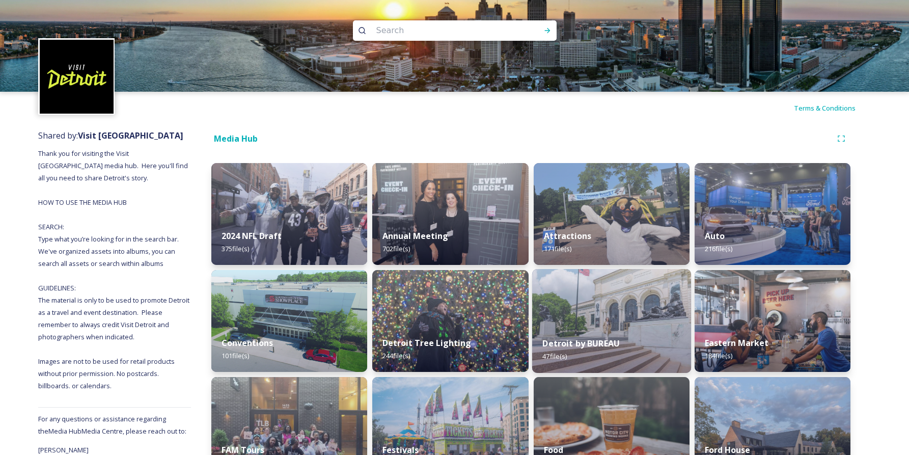
click at [613, 325] on img at bounding box center [611, 321] width 159 height 104
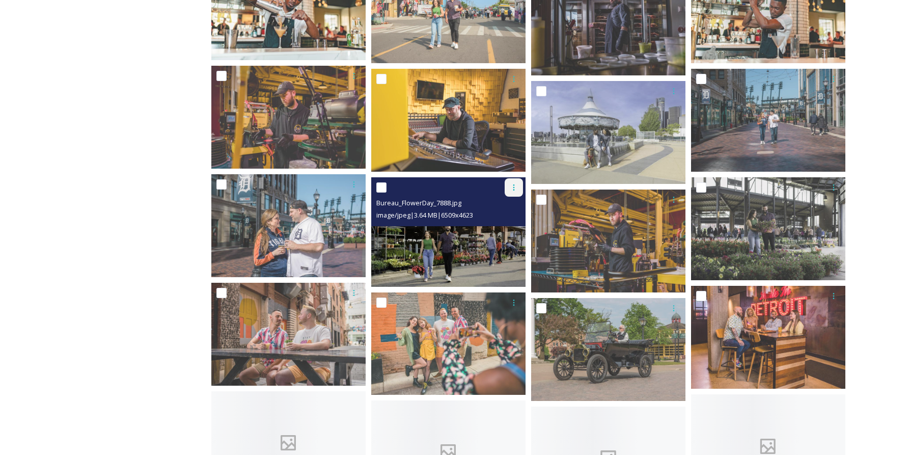
scroll to position [1069, 0]
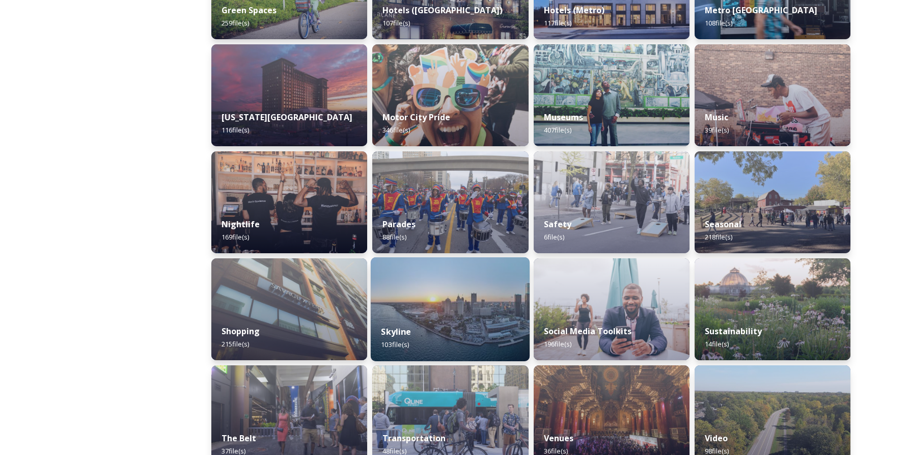
scroll to position [548, 0]
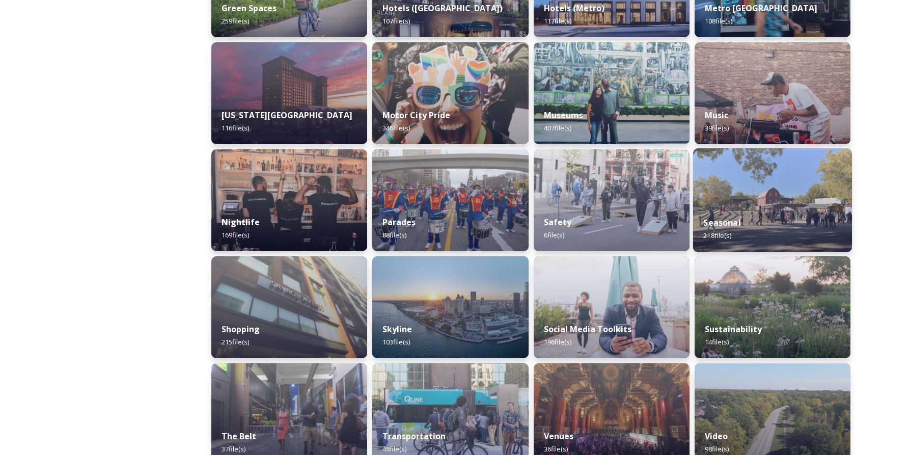
click at [756, 212] on div "Seasonal 218 file(s)" at bounding box center [772, 229] width 159 height 46
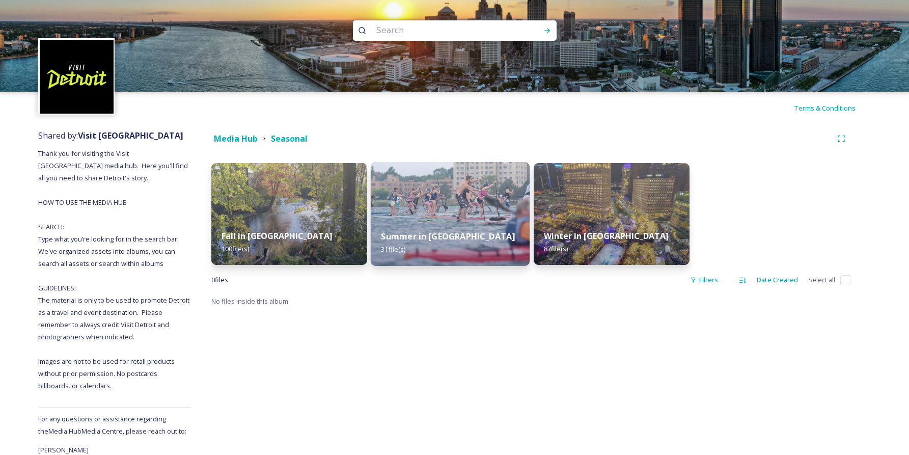
click at [442, 201] on img at bounding box center [450, 214] width 159 height 104
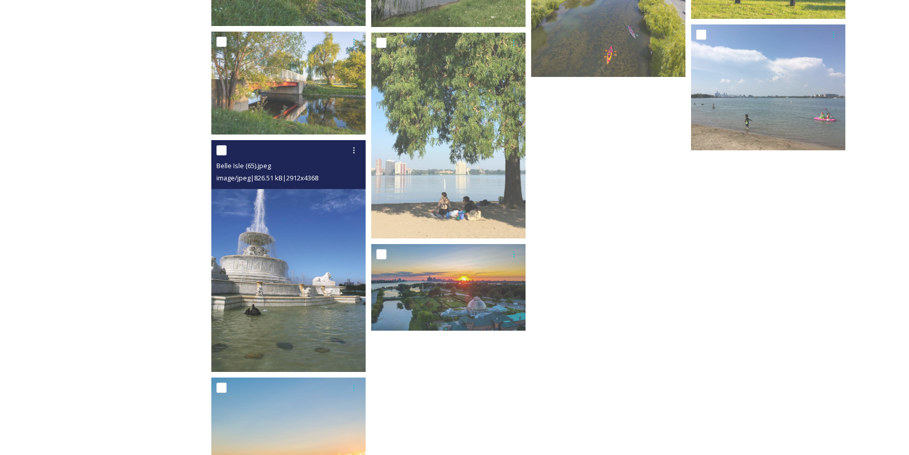
scroll to position [1213, 0]
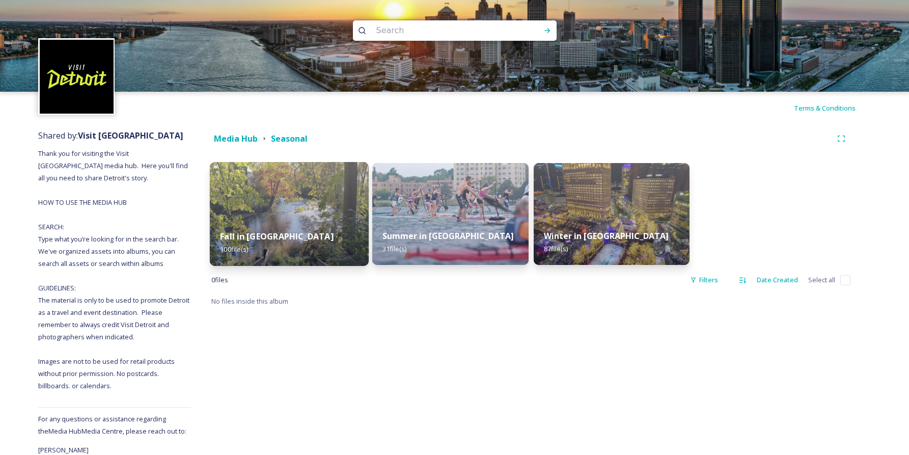
click at [300, 203] on img at bounding box center [289, 214] width 159 height 104
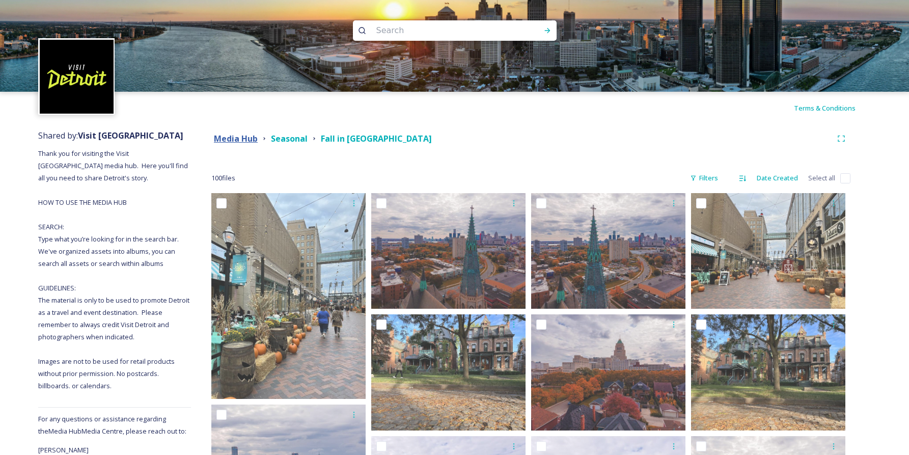
click at [244, 137] on strong "Media Hub" at bounding box center [236, 138] width 44 height 11
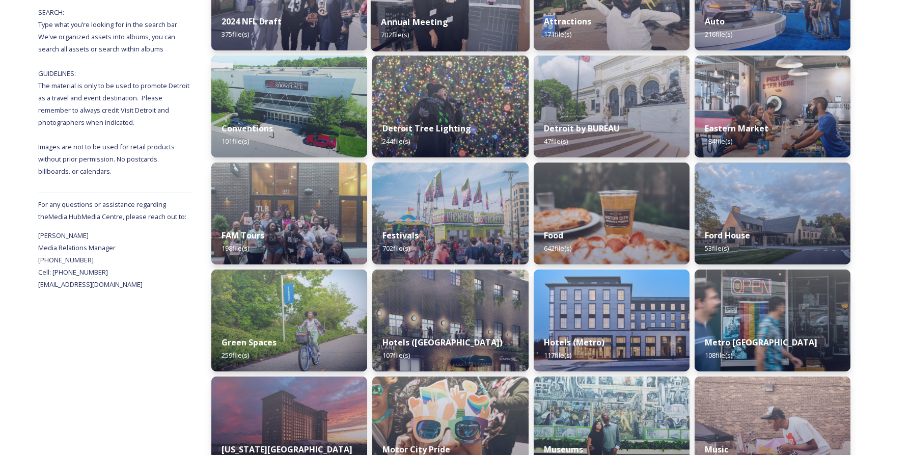
scroll to position [243, 0]
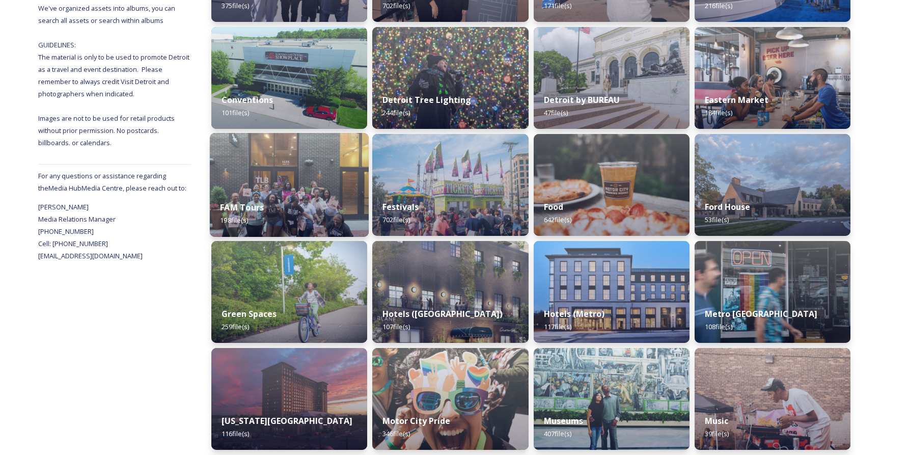
click at [290, 181] on img at bounding box center [289, 185] width 159 height 104
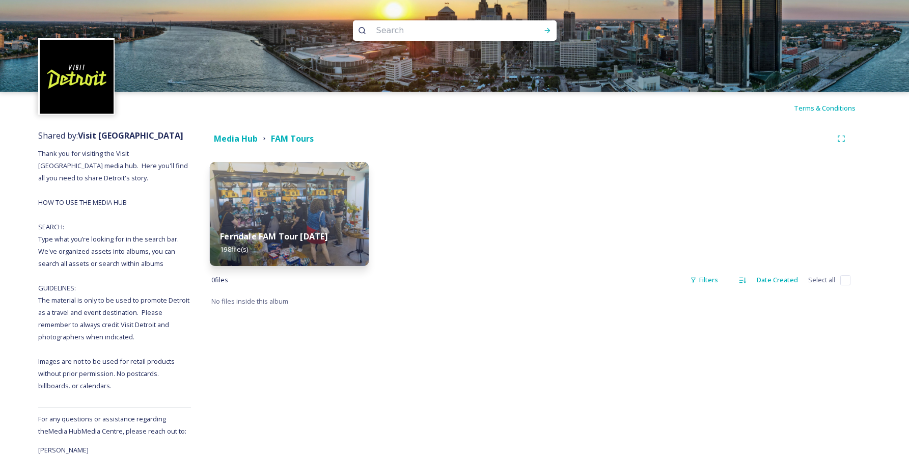
click at [299, 209] on img at bounding box center [289, 214] width 159 height 104
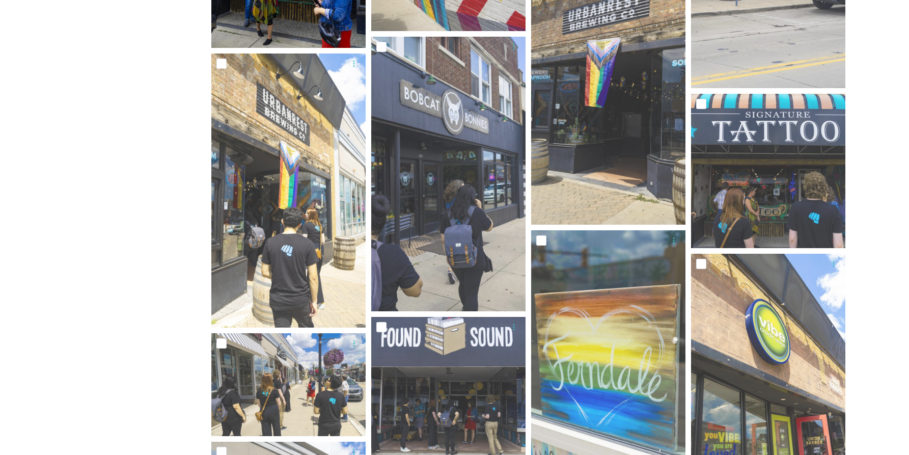
scroll to position [2707, 0]
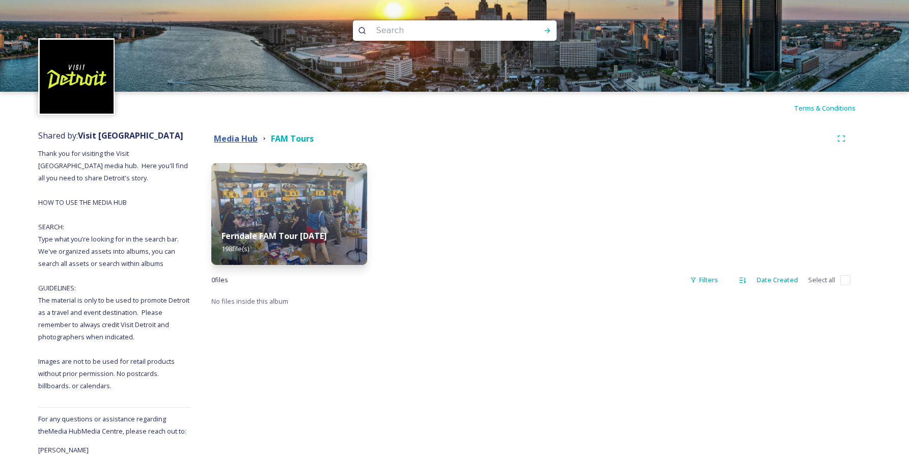
click at [232, 138] on strong "Media Hub" at bounding box center [236, 138] width 44 height 11
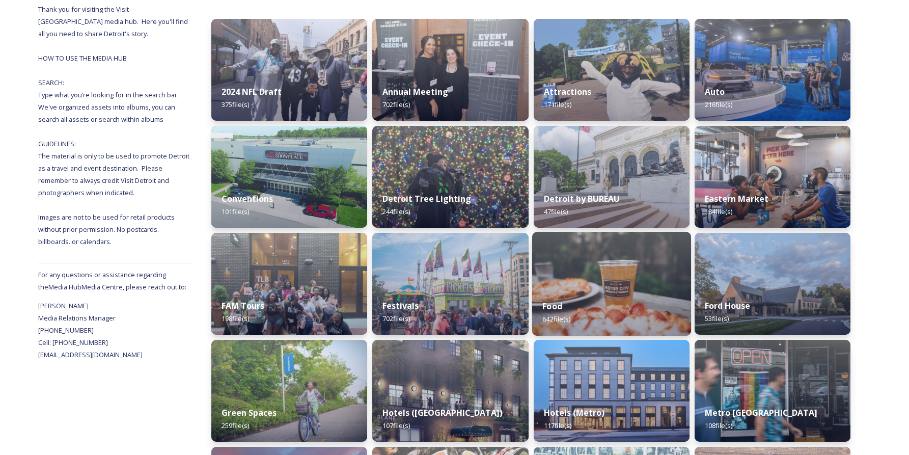
scroll to position [282, 0]
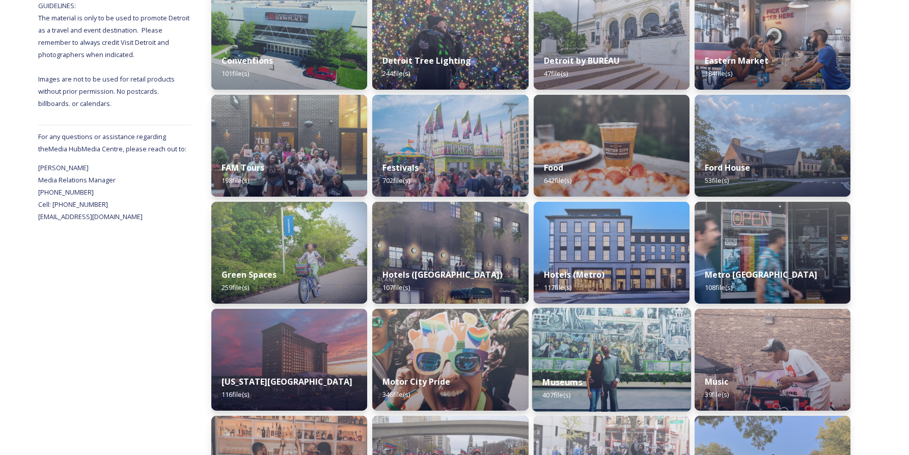
click at [587, 342] on img at bounding box center [611, 360] width 159 height 104
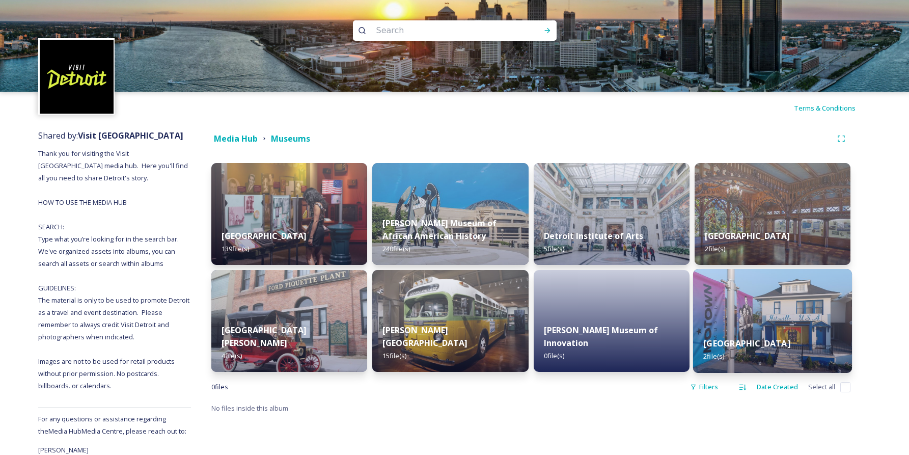
click at [776, 315] on img at bounding box center [772, 321] width 159 height 104
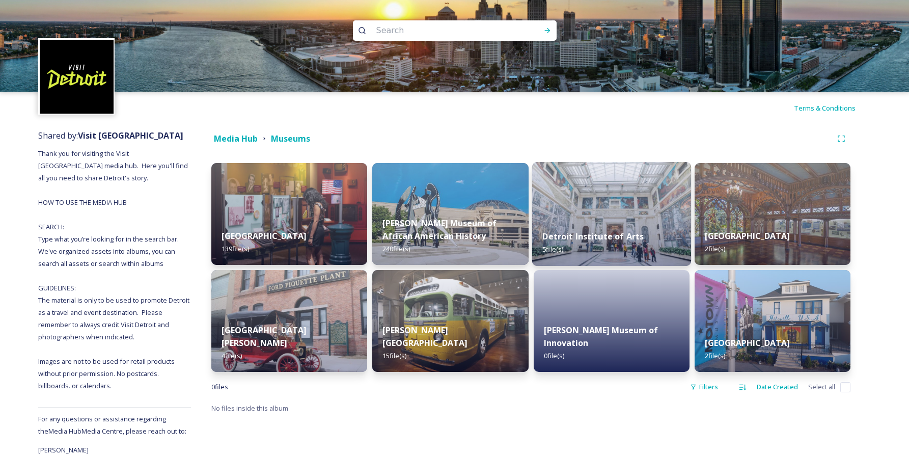
click at [631, 202] on img at bounding box center [611, 214] width 159 height 104
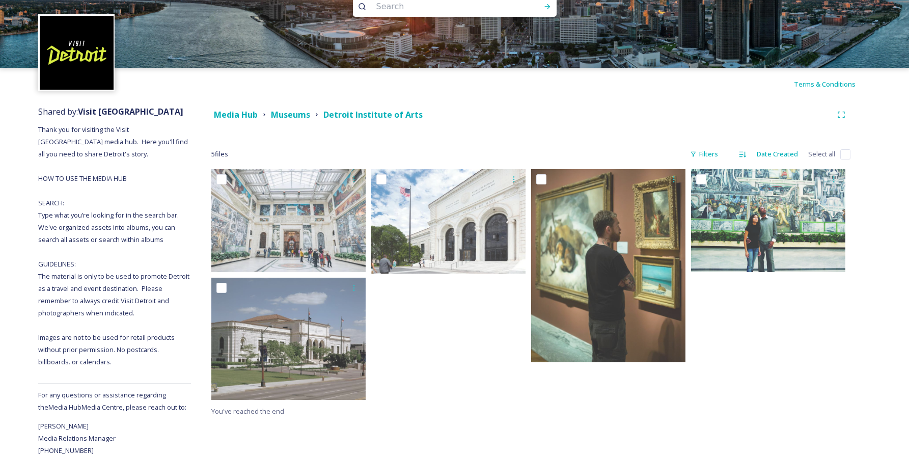
scroll to position [27, 0]
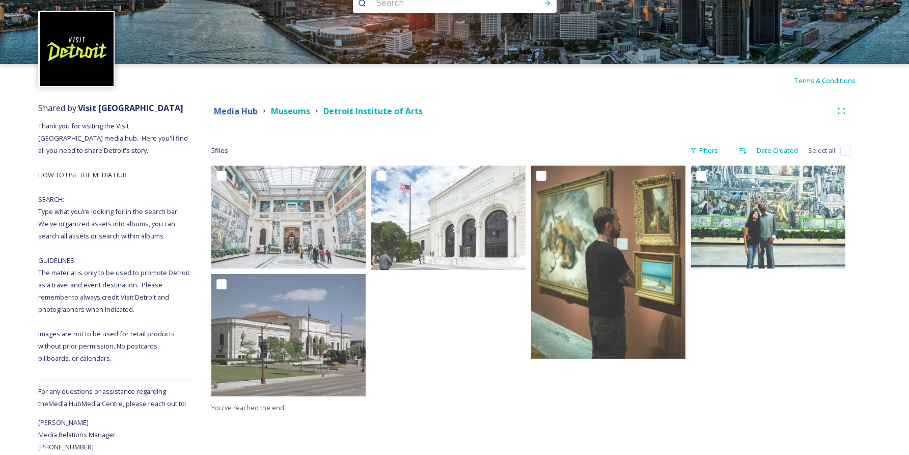
click at [245, 114] on strong "Media Hub" at bounding box center [236, 110] width 44 height 11
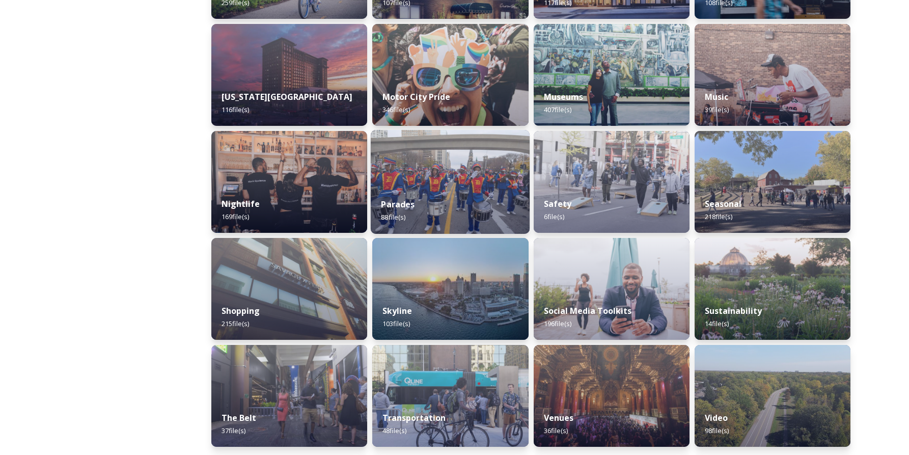
scroll to position [569, 0]
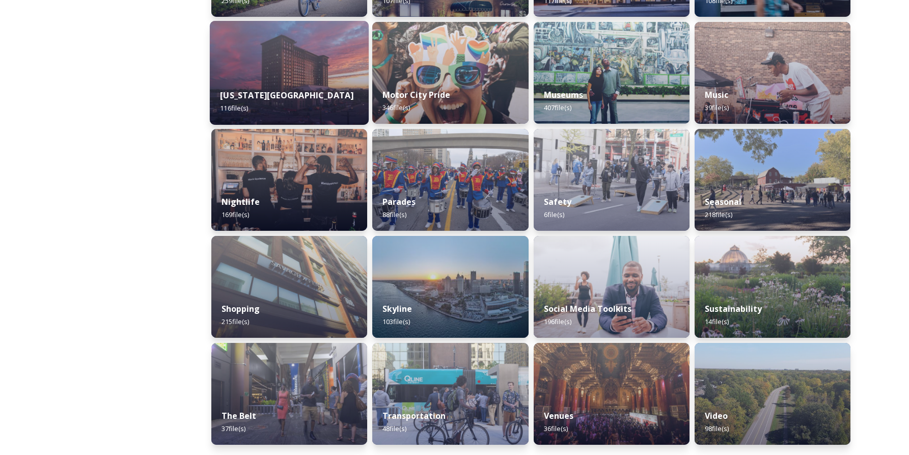
click at [309, 61] on img at bounding box center [289, 73] width 159 height 104
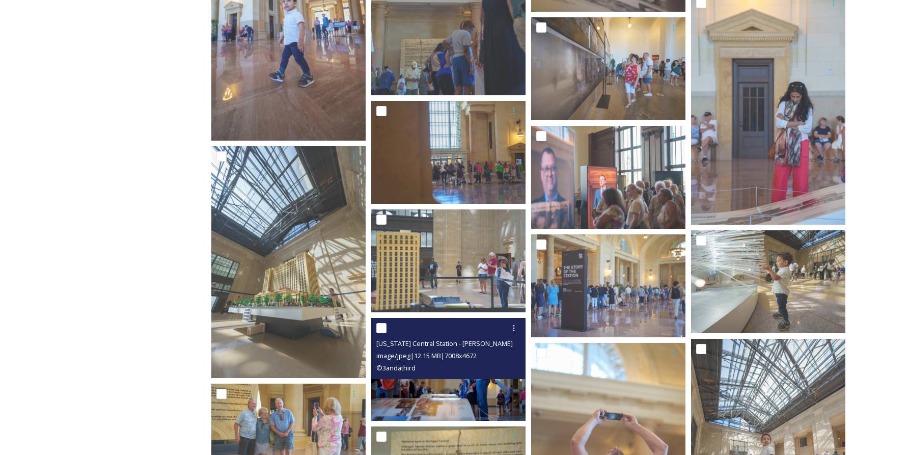
scroll to position [1792, 0]
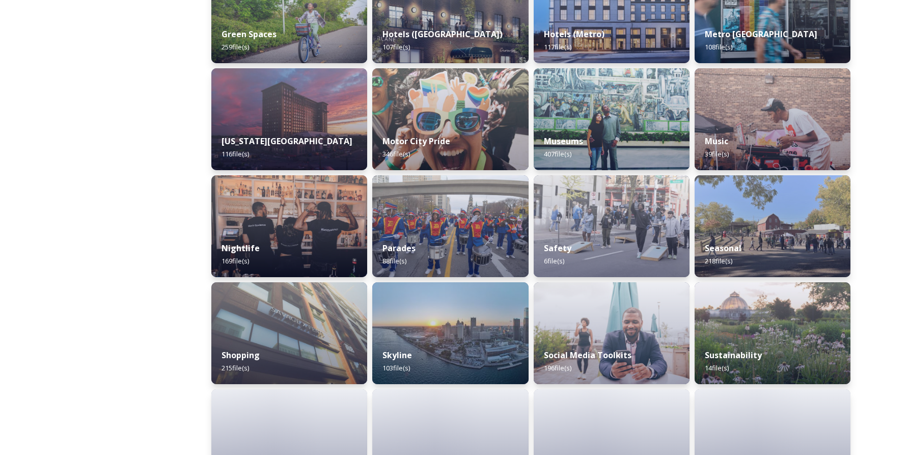
scroll to position [569, 0]
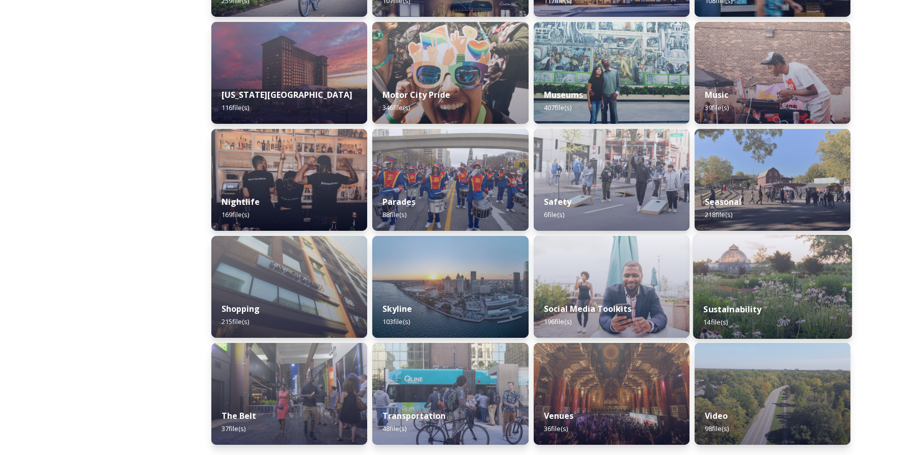
click at [752, 274] on img at bounding box center [772, 287] width 159 height 104
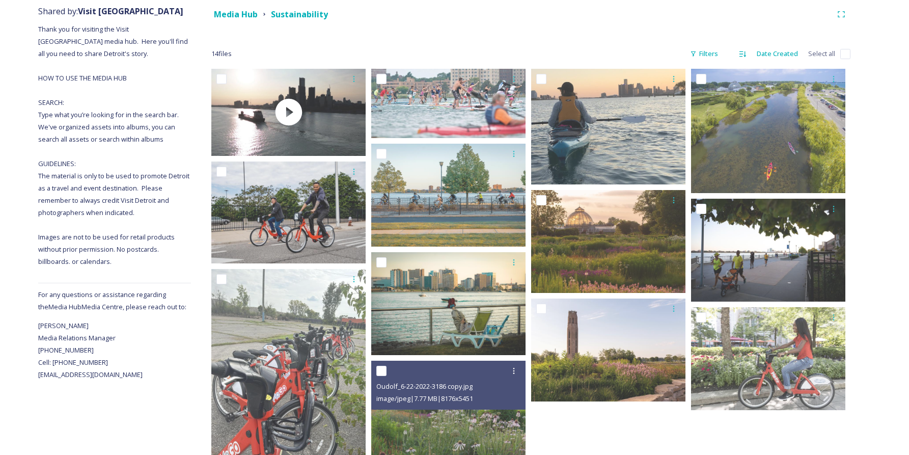
scroll to position [203, 0]
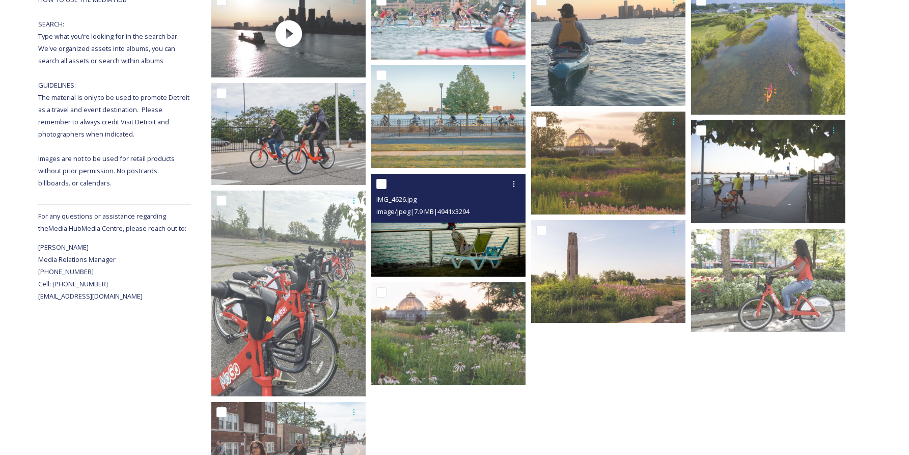
click at [419, 244] on img at bounding box center [448, 225] width 154 height 103
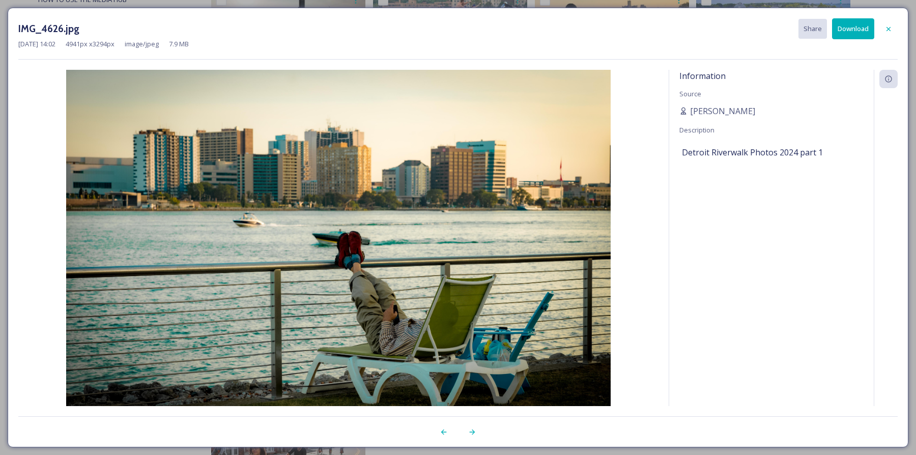
click at [842, 31] on button "Download" at bounding box center [853, 28] width 42 height 21
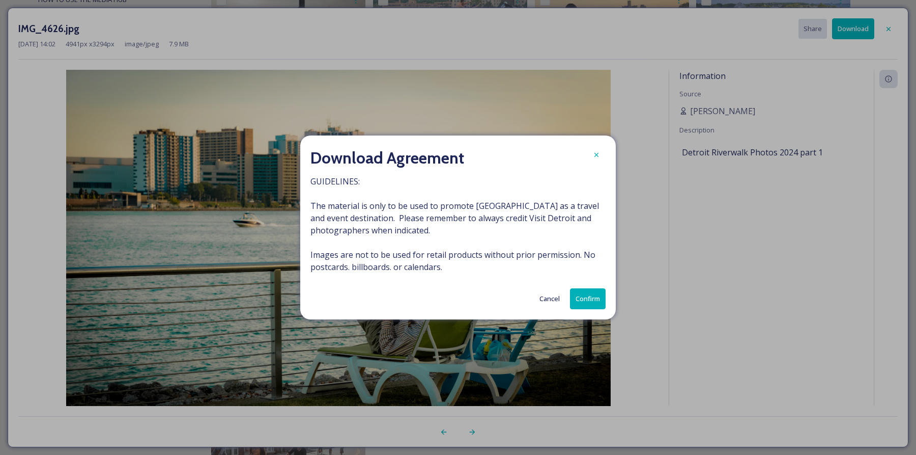
click at [585, 301] on button "Confirm" at bounding box center [588, 298] width 36 height 21
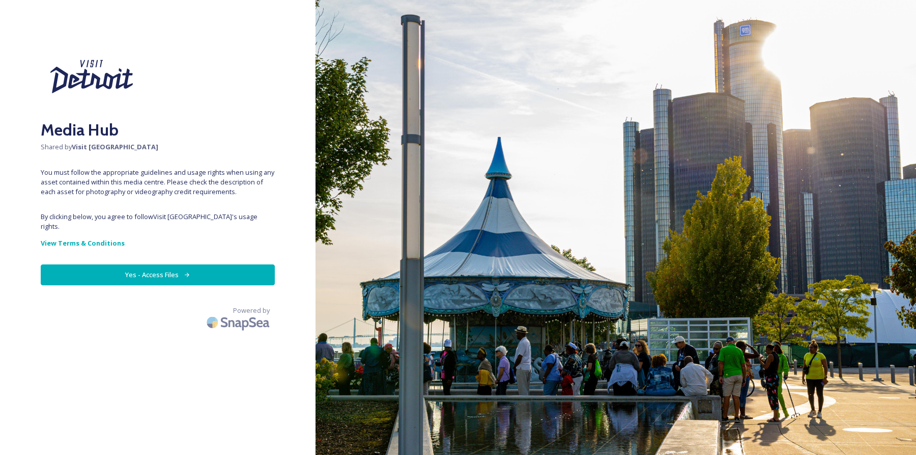
click at [184, 280] on button "Yes - Access Files" at bounding box center [158, 274] width 234 height 21
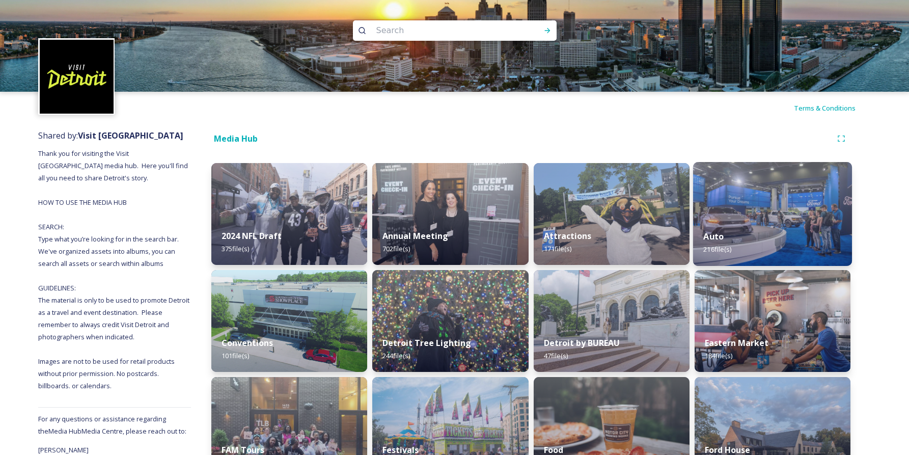
click at [807, 210] on img at bounding box center [772, 214] width 159 height 104
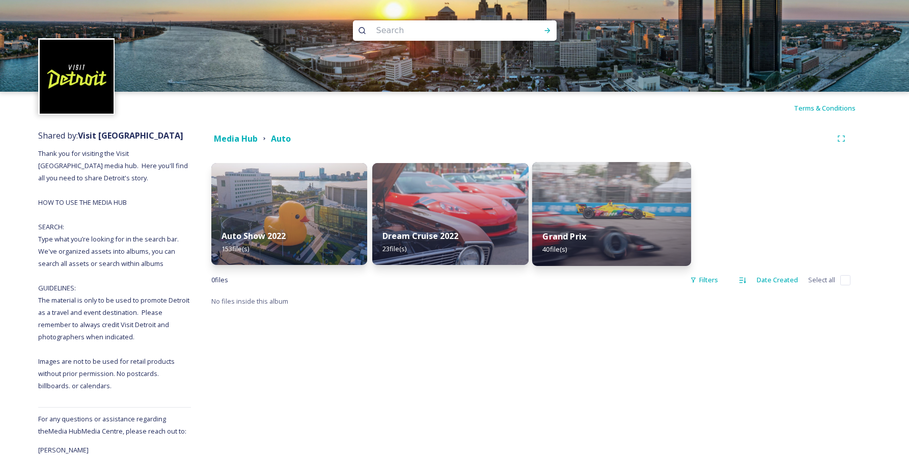
click at [621, 211] on img at bounding box center [611, 214] width 159 height 104
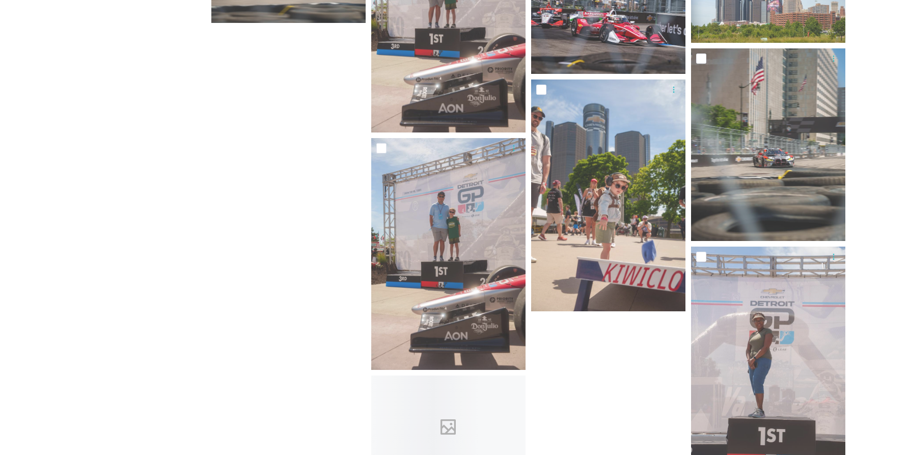
scroll to position [1446, 0]
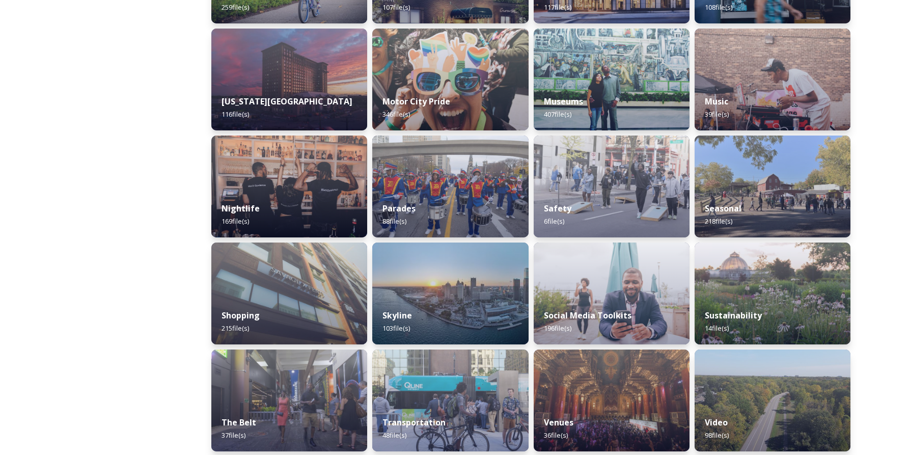
scroll to position [569, 0]
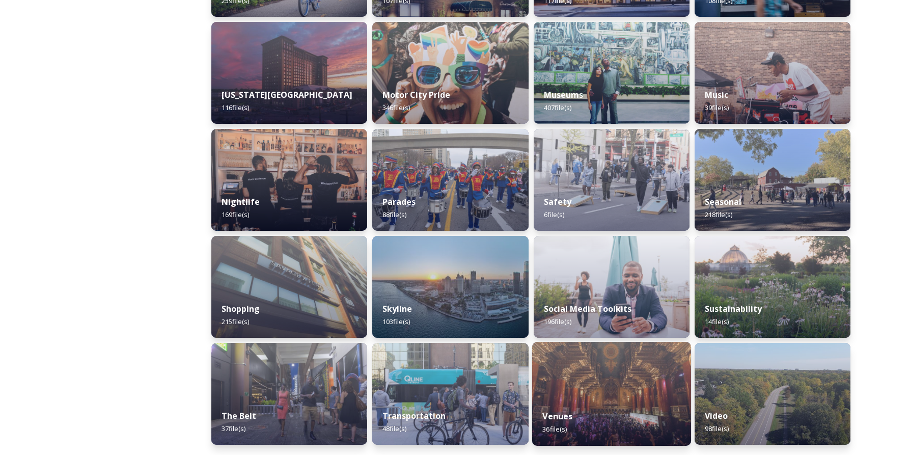
click at [630, 399] on div "Venues 36 file(s)" at bounding box center [611, 422] width 159 height 46
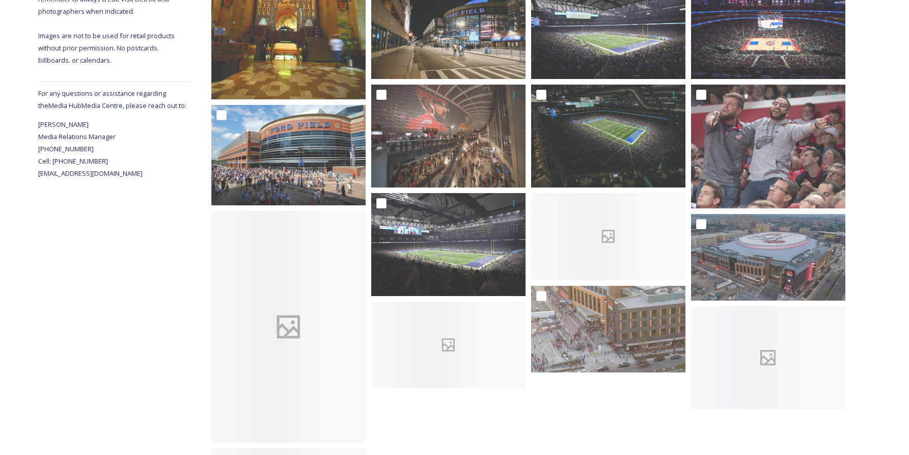
scroll to position [327, 0]
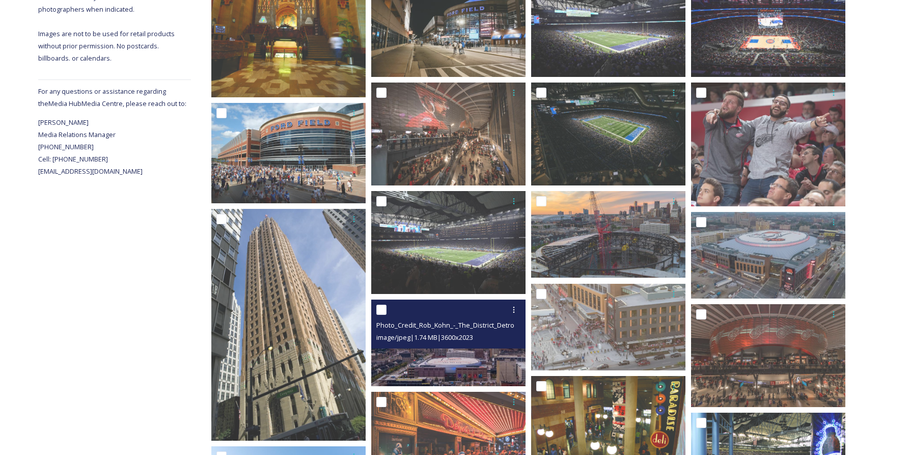
click at [464, 358] on img at bounding box center [448, 342] width 154 height 87
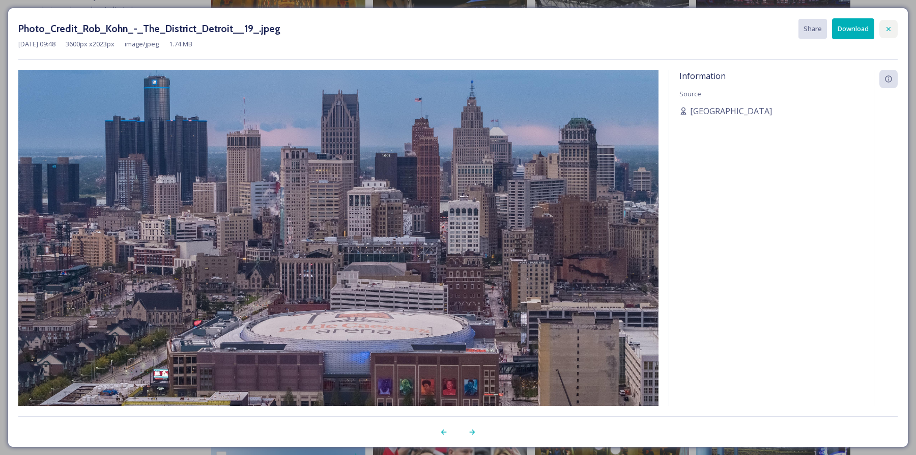
click at [885, 28] on icon at bounding box center [889, 29] width 8 height 8
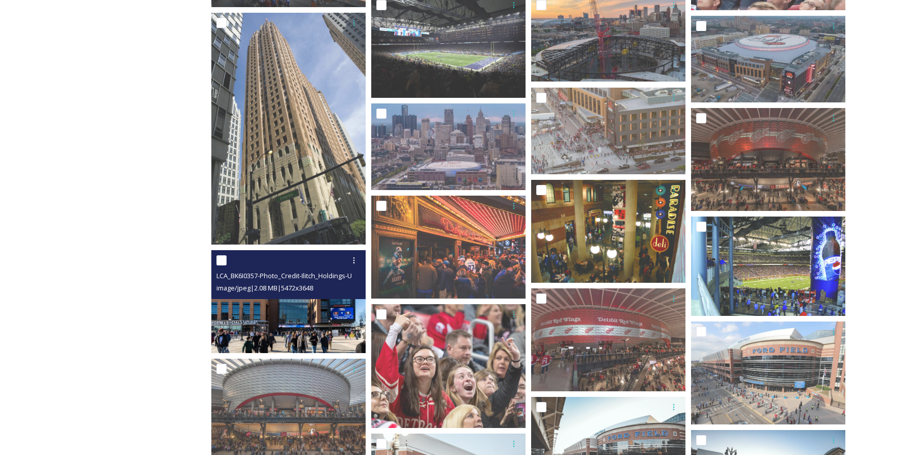
scroll to position [320, 0]
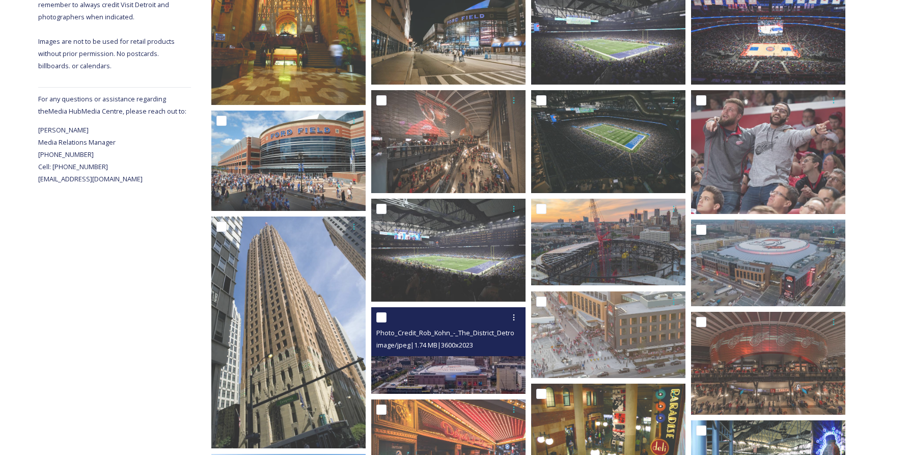
click at [448, 361] on img at bounding box center [448, 350] width 154 height 87
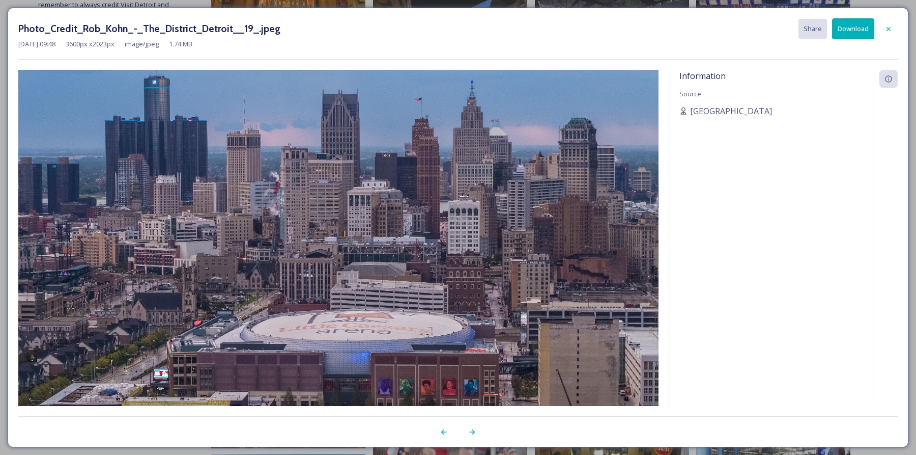
click at [863, 30] on button "Download" at bounding box center [853, 28] width 42 height 21
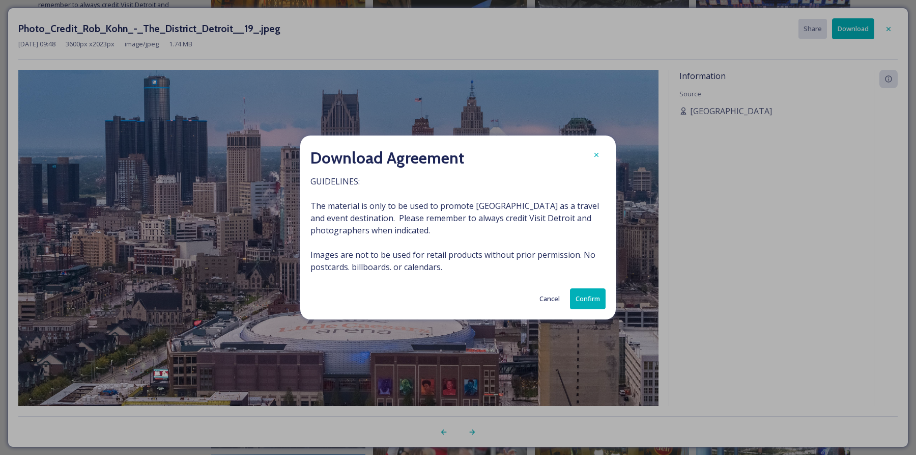
click at [581, 319] on div "Download Agreement GUIDELINES: The material is only to be used to promote [GEOG…" at bounding box center [458, 227] width 316 height 184
click at [587, 303] on button "Confirm" at bounding box center [588, 298] width 36 height 21
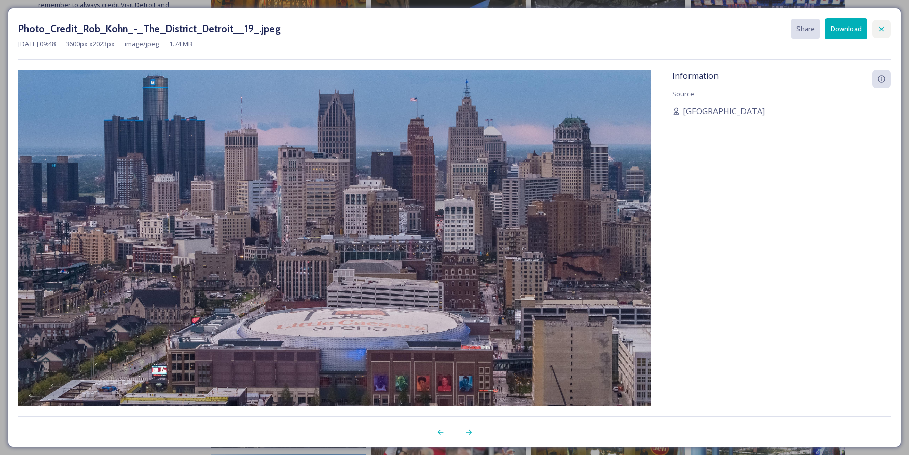
click at [889, 29] on div at bounding box center [881, 29] width 18 height 18
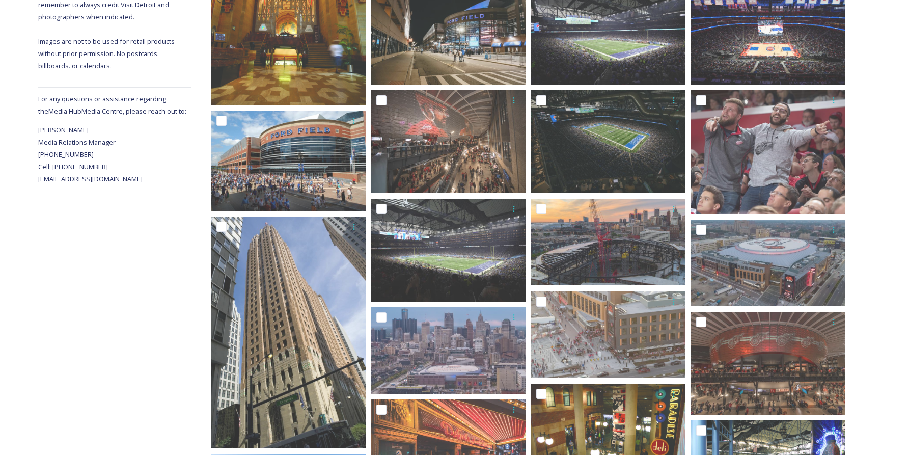
scroll to position [0, 0]
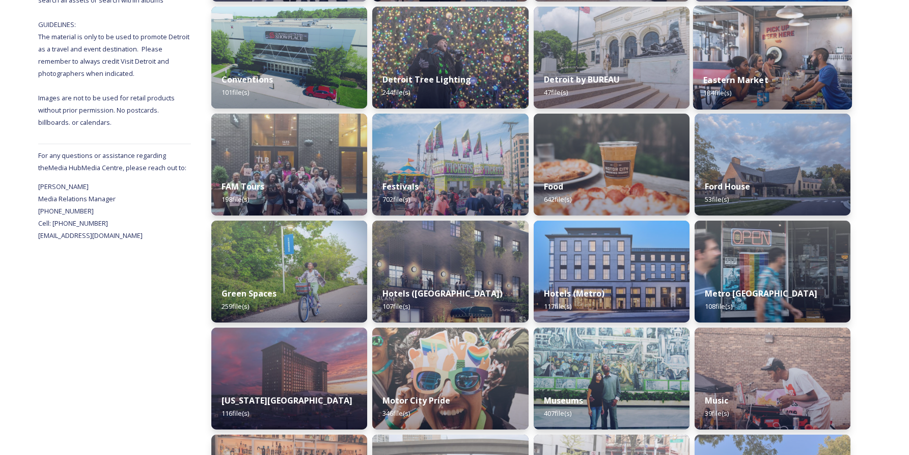
scroll to position [289, 0]
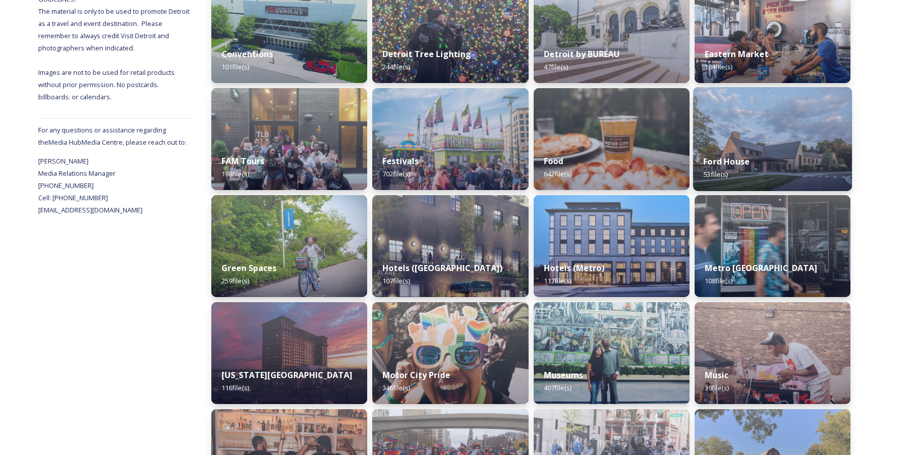
click at [769, 131] on img at bounding box center [772, 139] width 159 height 104
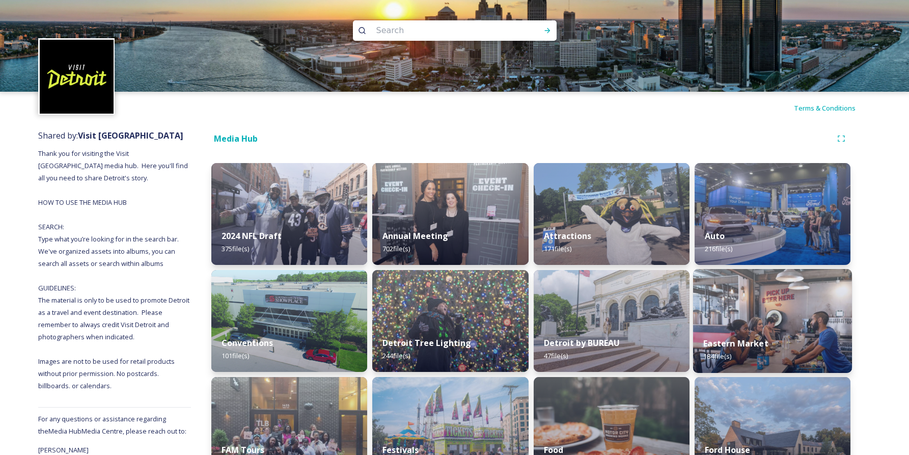
scroll to position [349, 0]
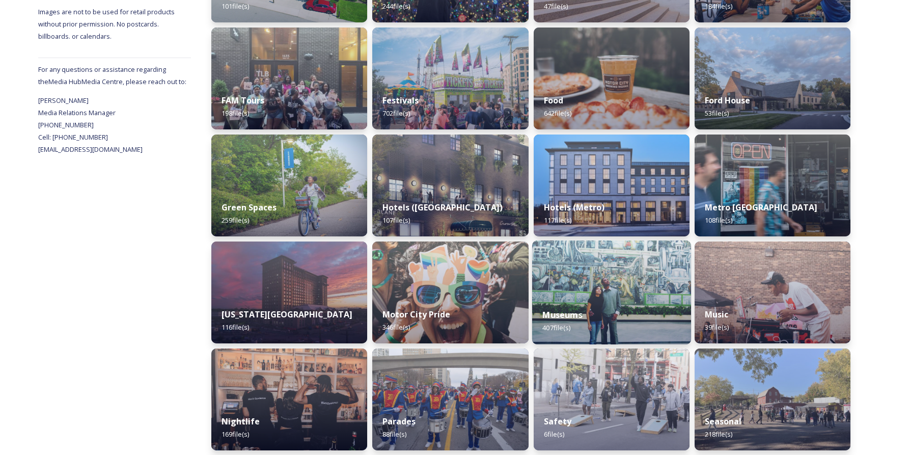
click at [585, 281] on img at bounding box center [611, 292] width 159 height 104
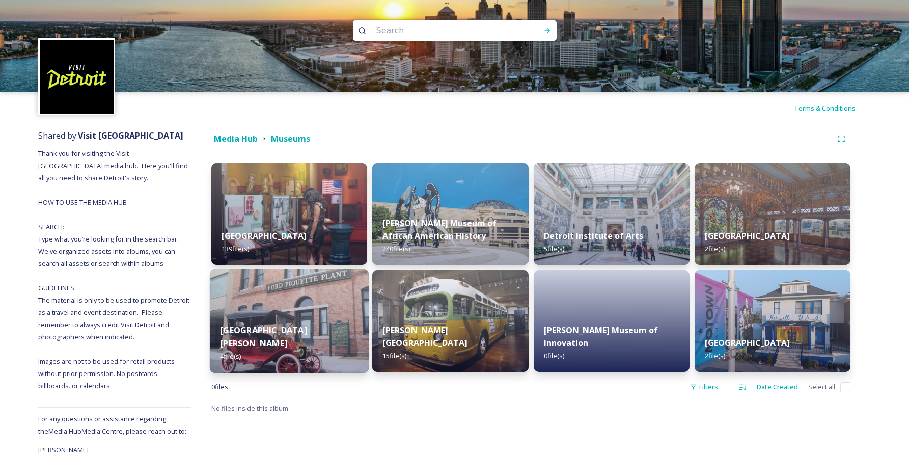
click at [281, 297] on img at bounding box center [289, 321] width 159 height 104
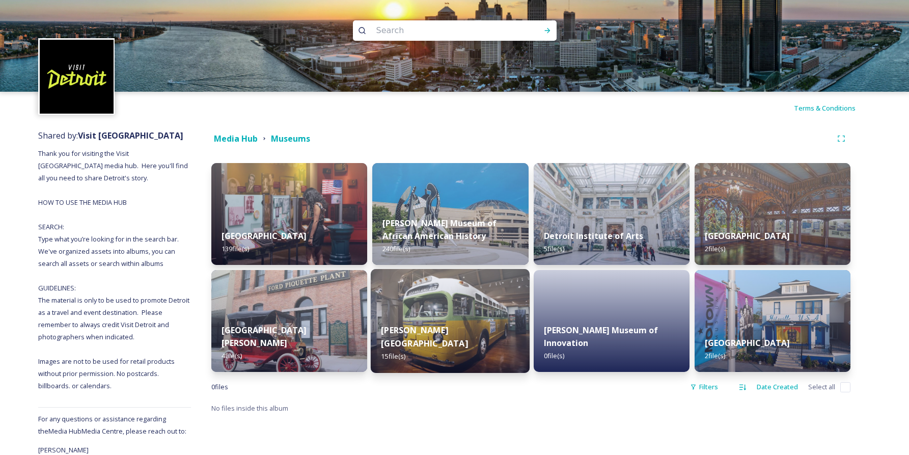
click at [470, 297] on img at bounding box center [450, 321] width 159 height 104
